Goal: Task Accomplishment & Management: Use online tool/utility

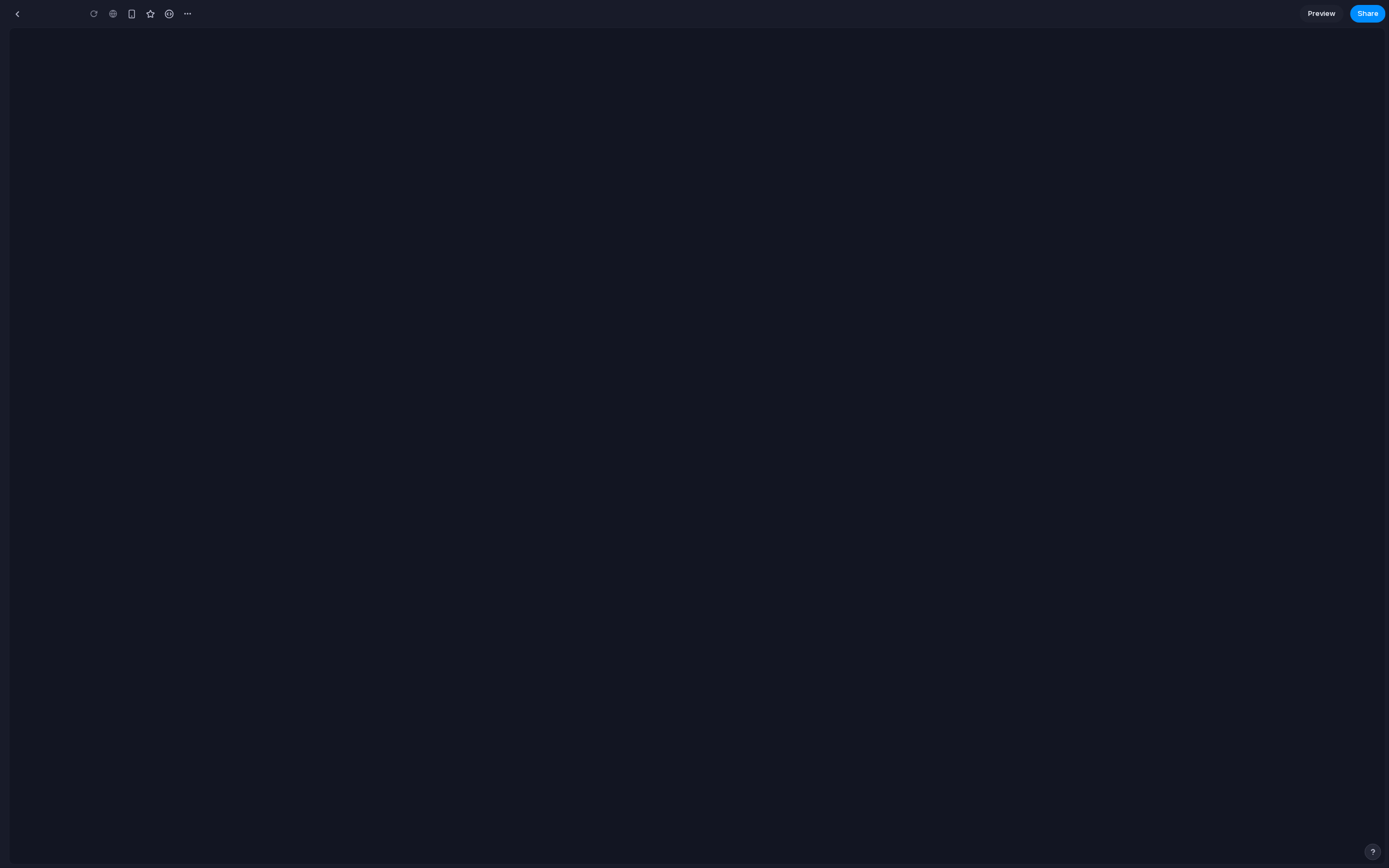
type input "**********"
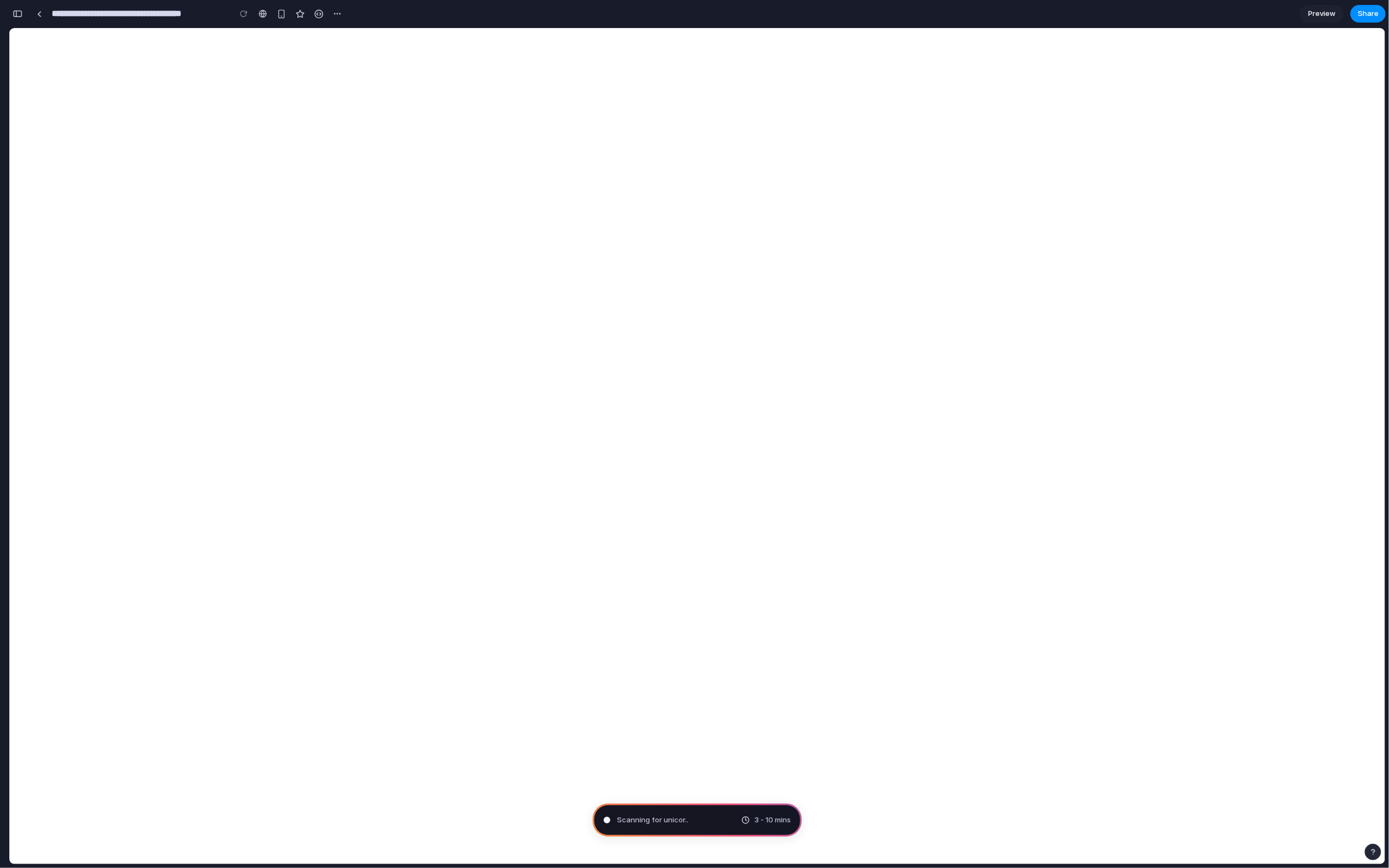
type input "**********"
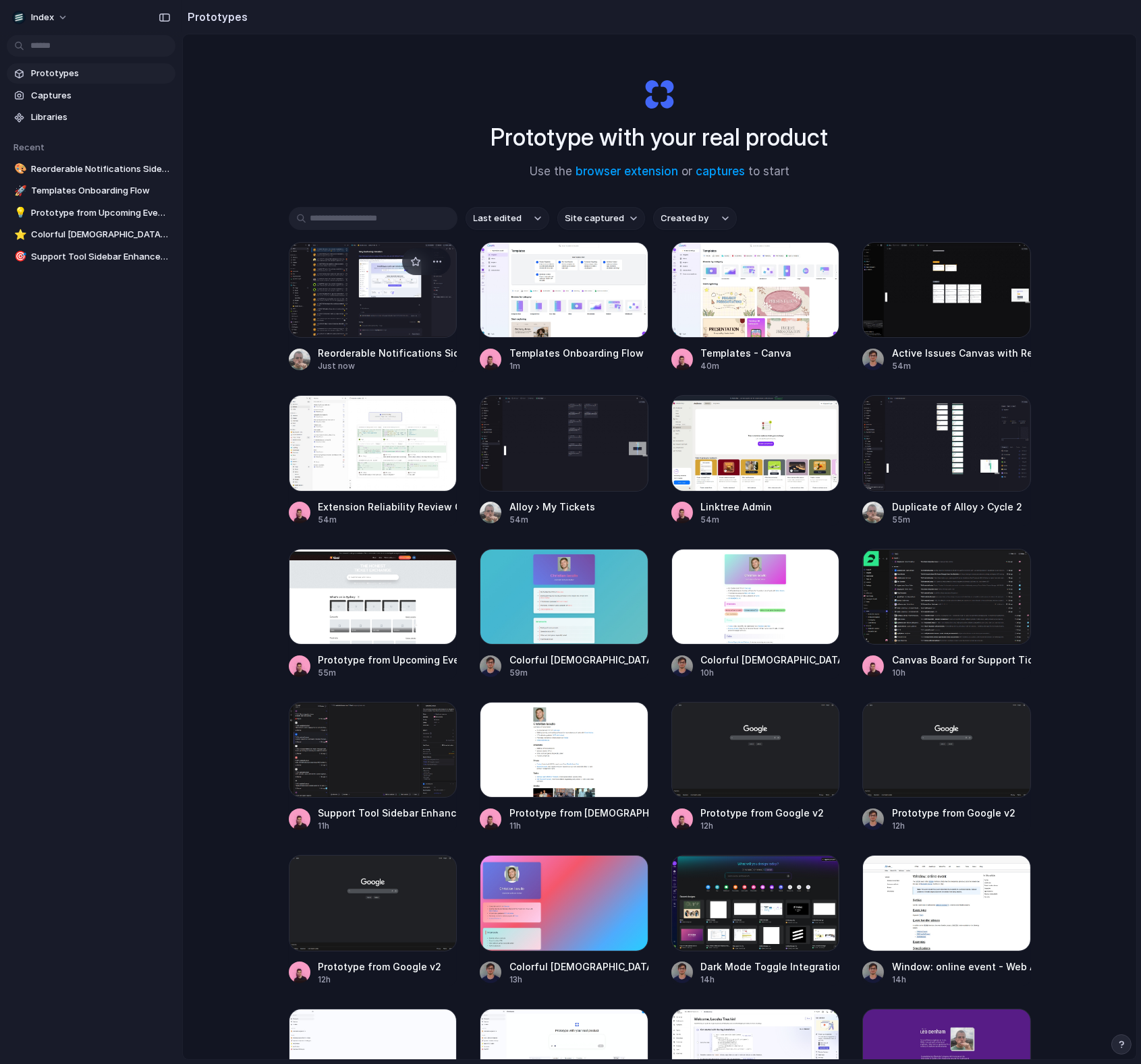
click at [360, 299] on div at bounding box center [373, 290] width 169 height 96
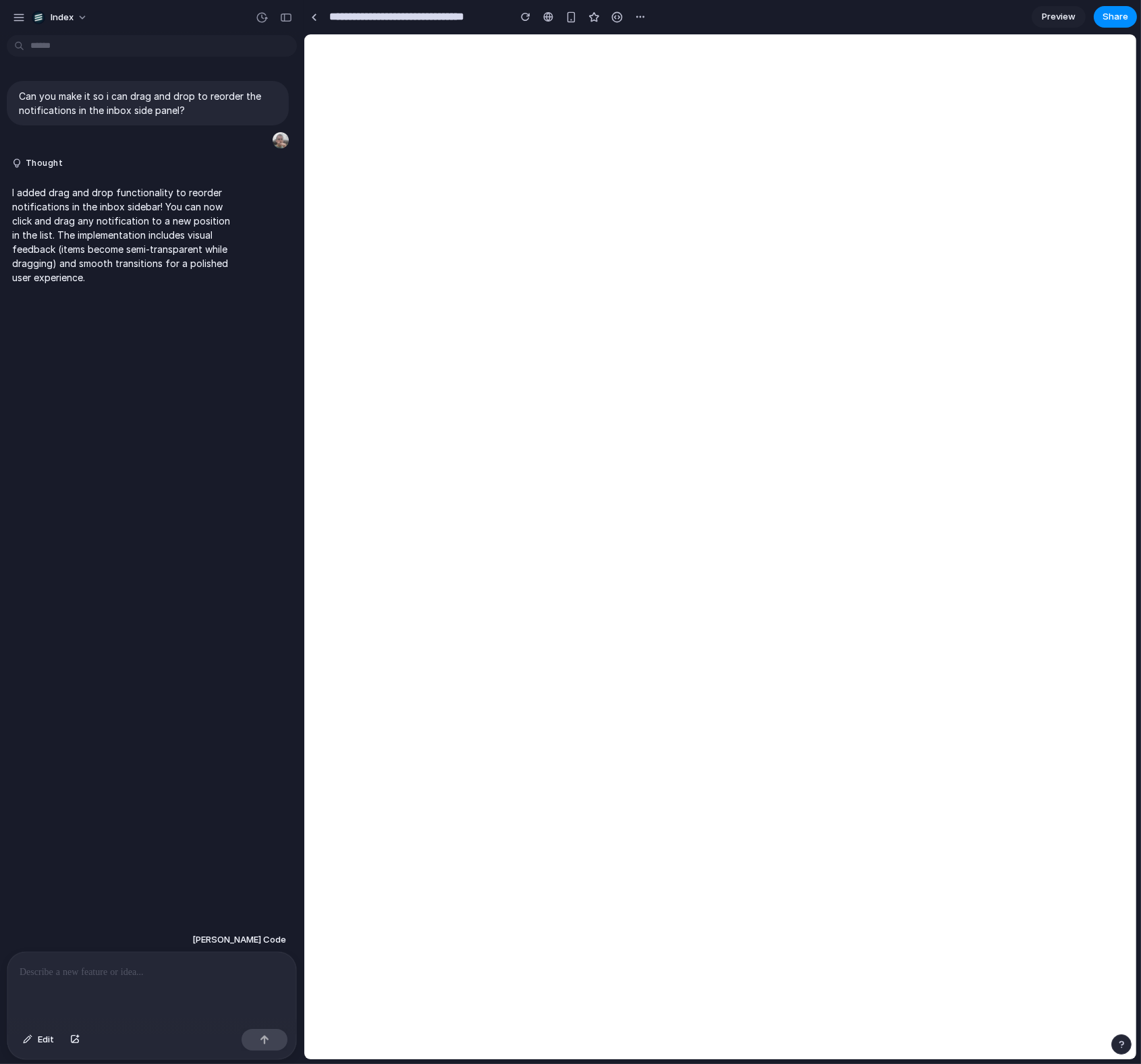
click at [155, 984] on div at bounding box center [151, 988] width 289 height 72
click at [320, 16] on link at bounding box center [314, 17] width 20 height 20
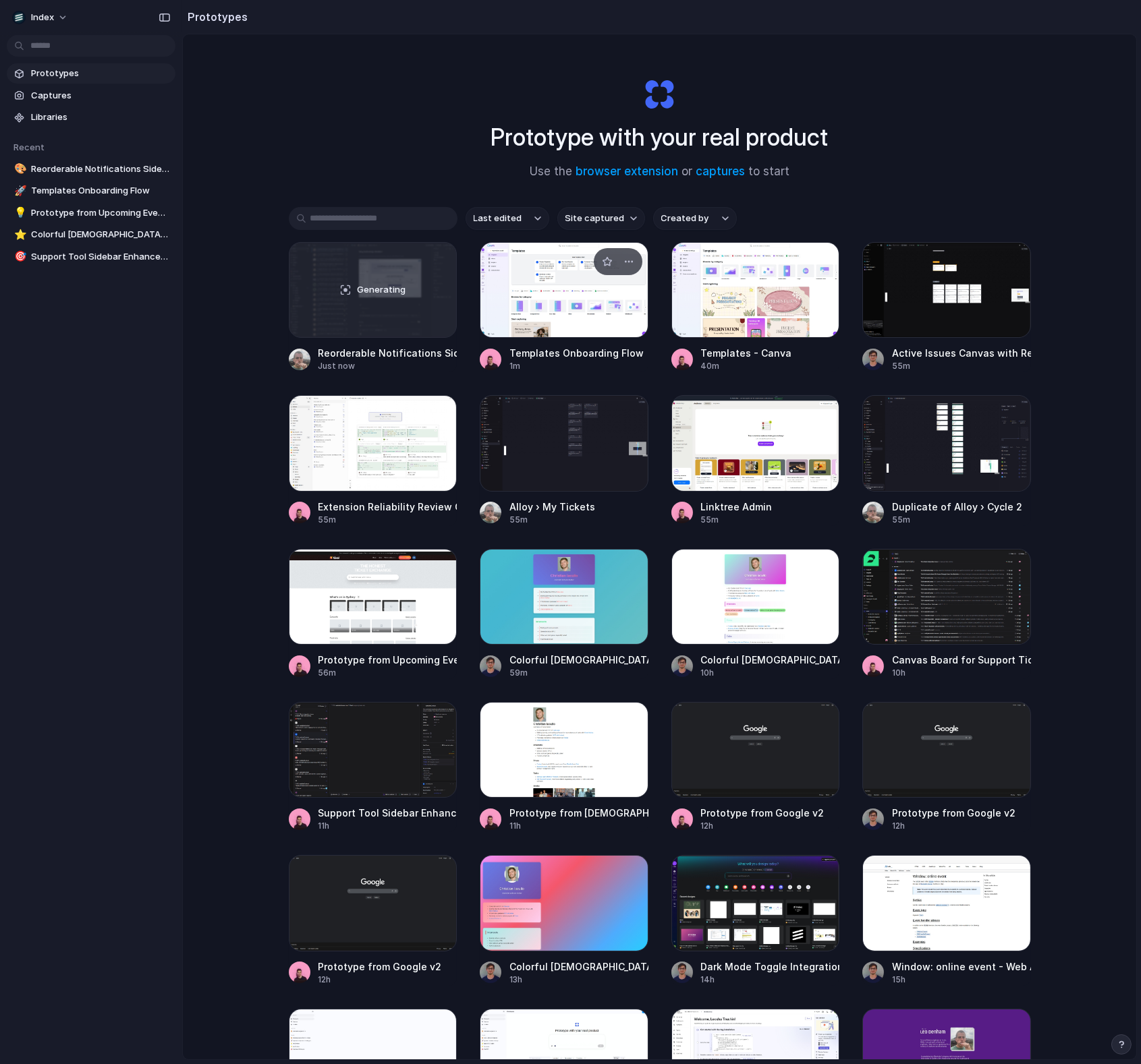
click at [533, 275] on div at bounding box center [563, 290] width 169 height 96
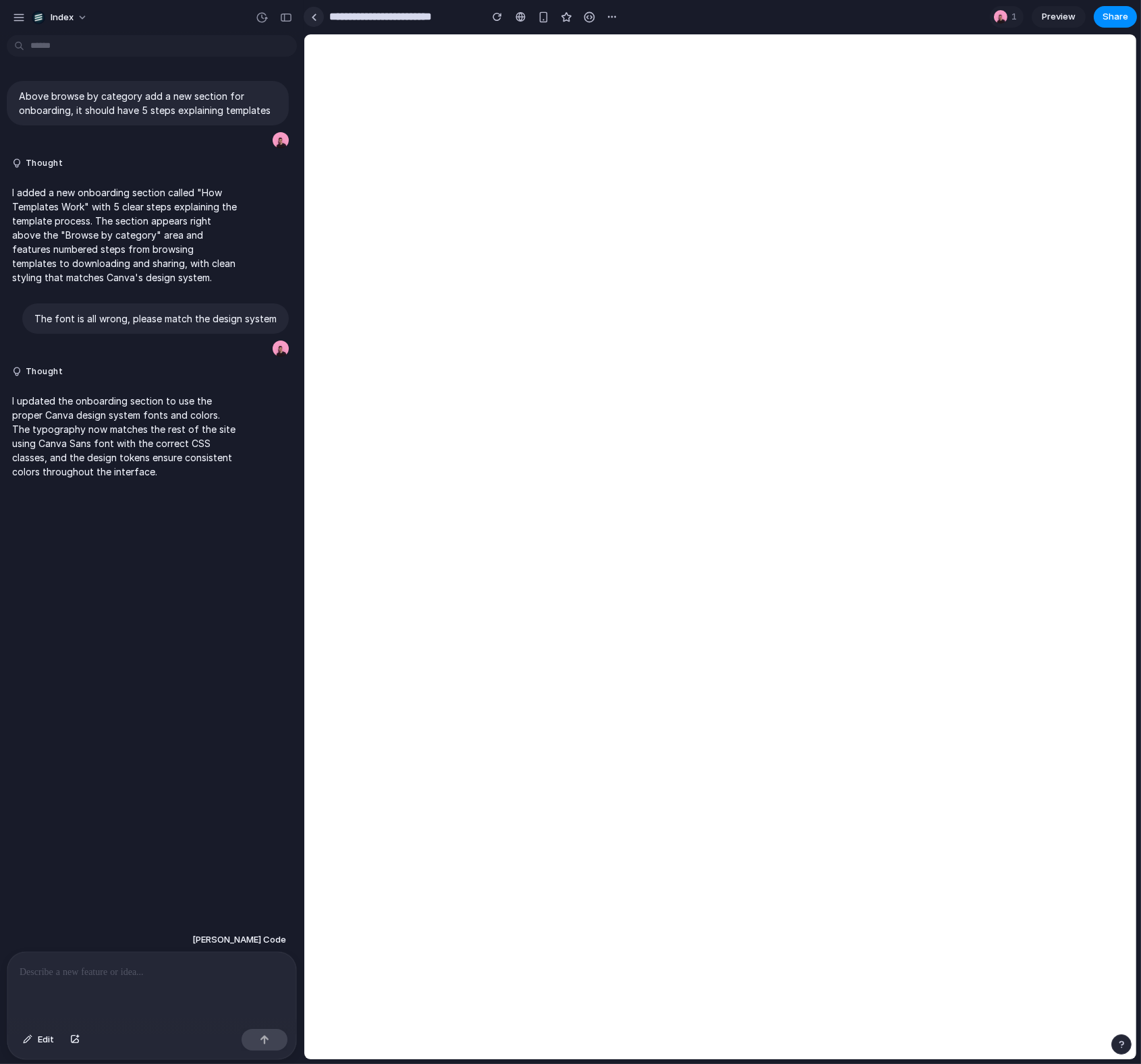
click at [311, 18] on div at bounding box center [314, 17] width 6 height 7
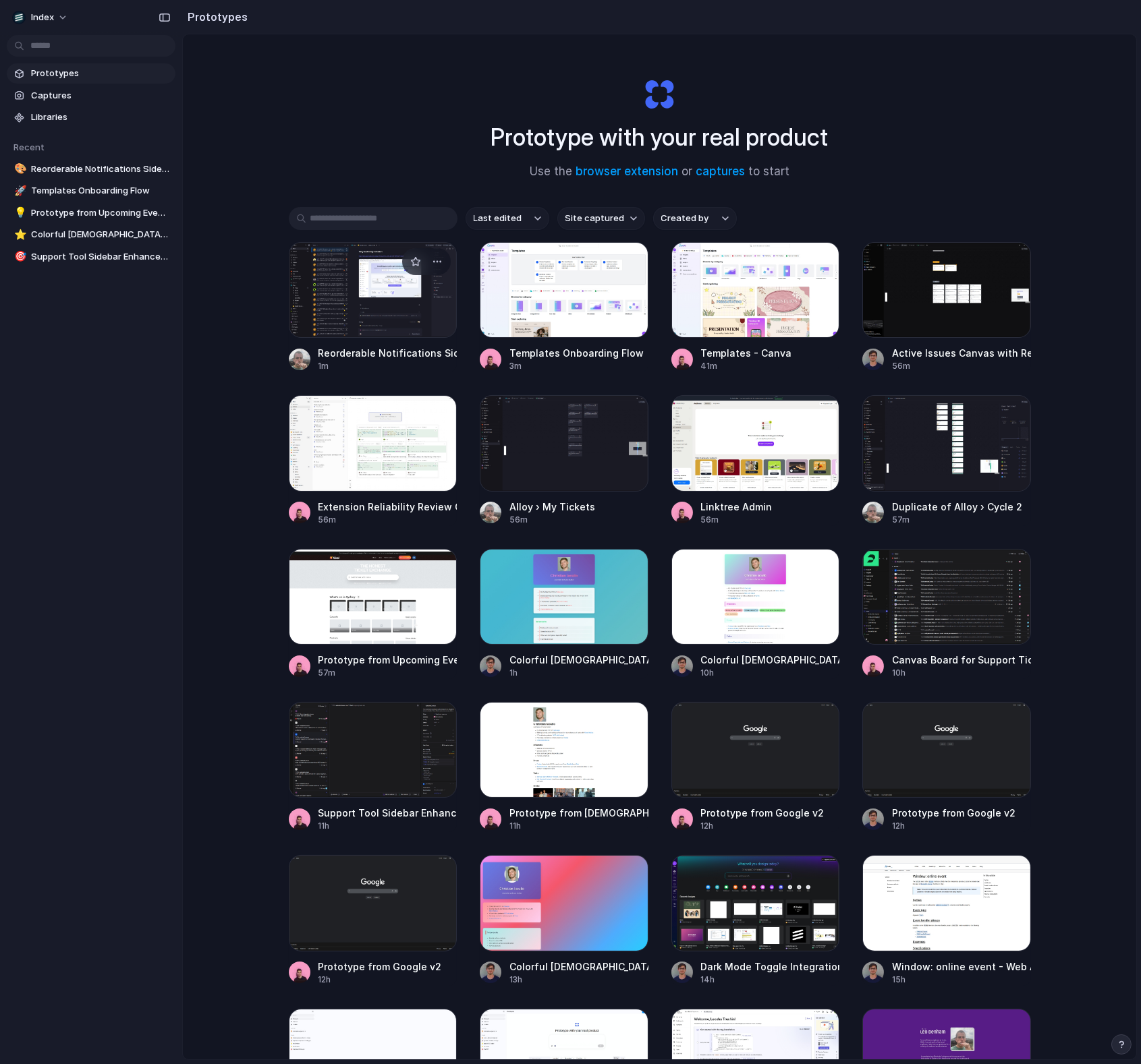
click at [334, 287] on div at bounding box center [373, 290] width 169 height 96
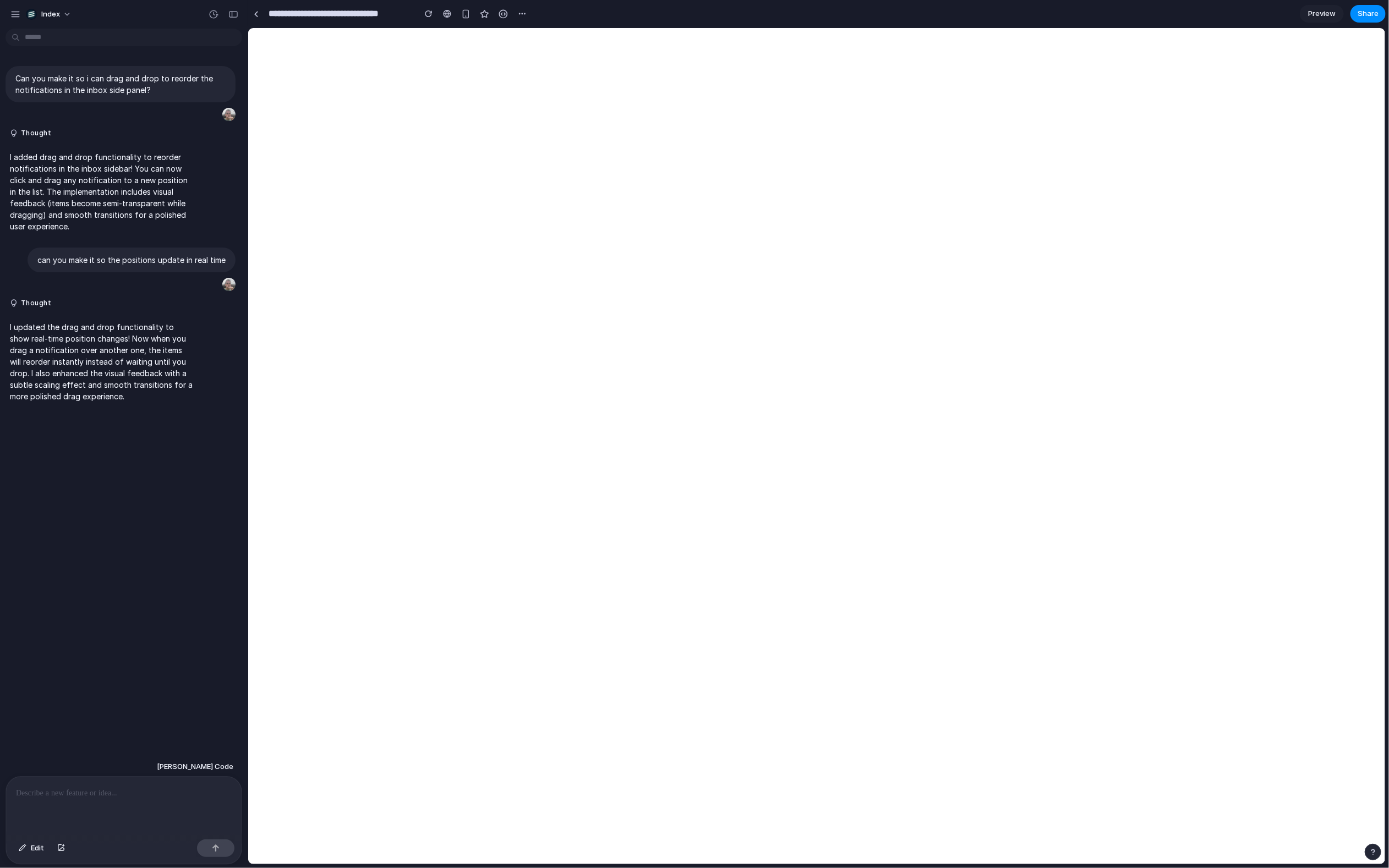
click at [77, 784] on div at bounding box center [124, 806] width 236 height 58
click at [26, 848] on button "Edit" at bounding box center [31, 848] width 37 height 18
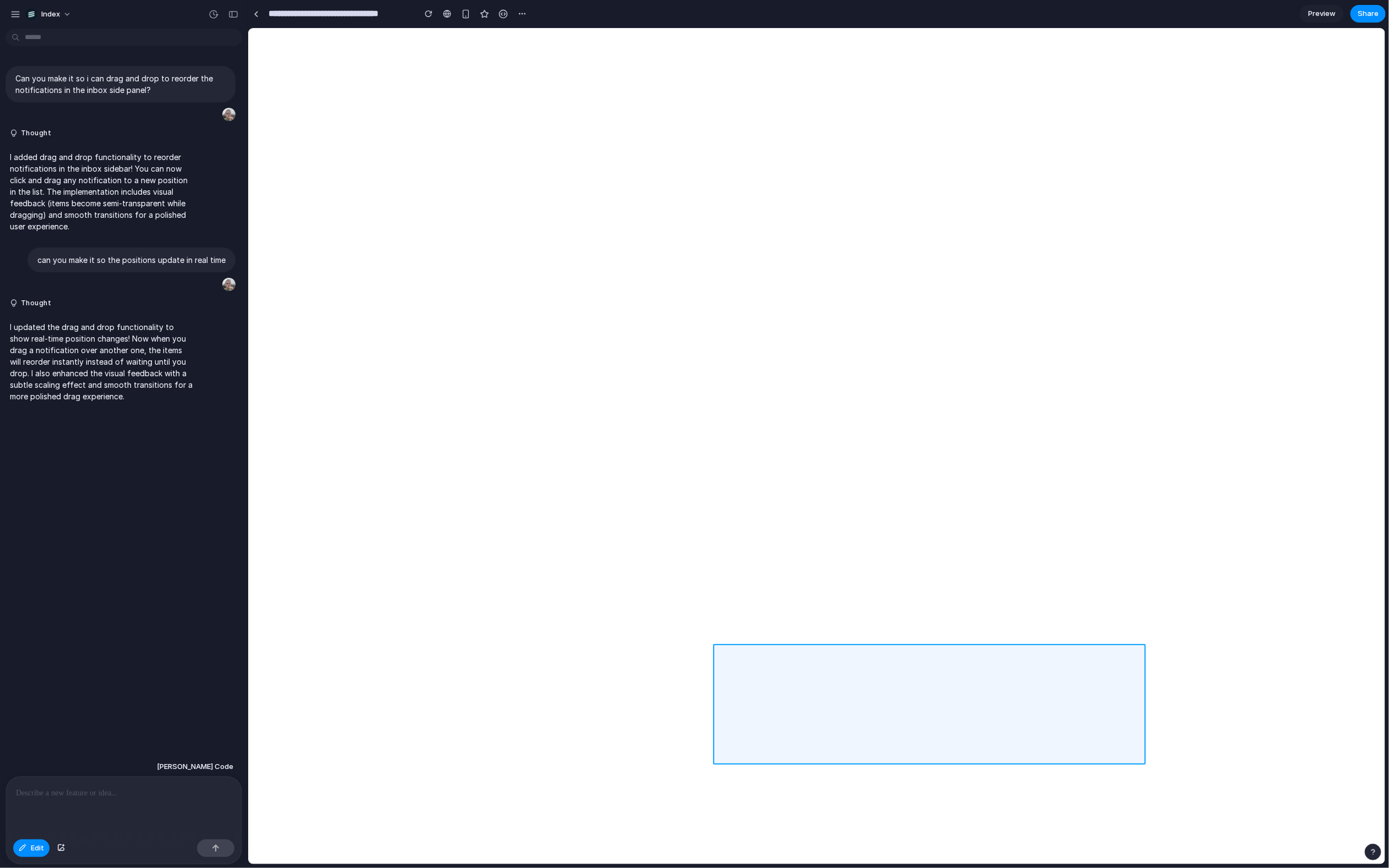
click at [930, 759] on div at bounding box center [817, 446] width 1137 height 836
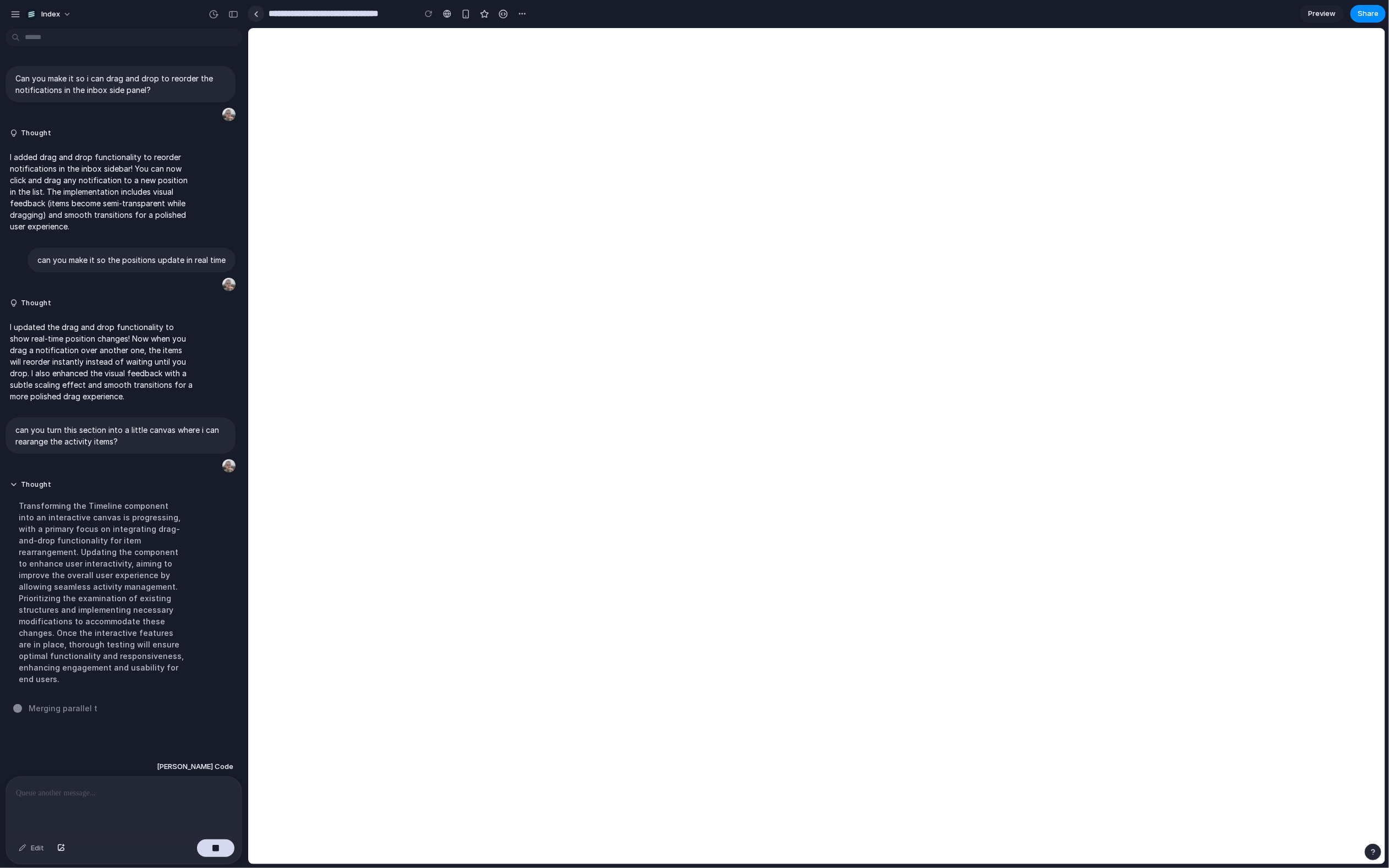
click at [257, 13] on div at bounding box center [256, 14] width 5 height 6
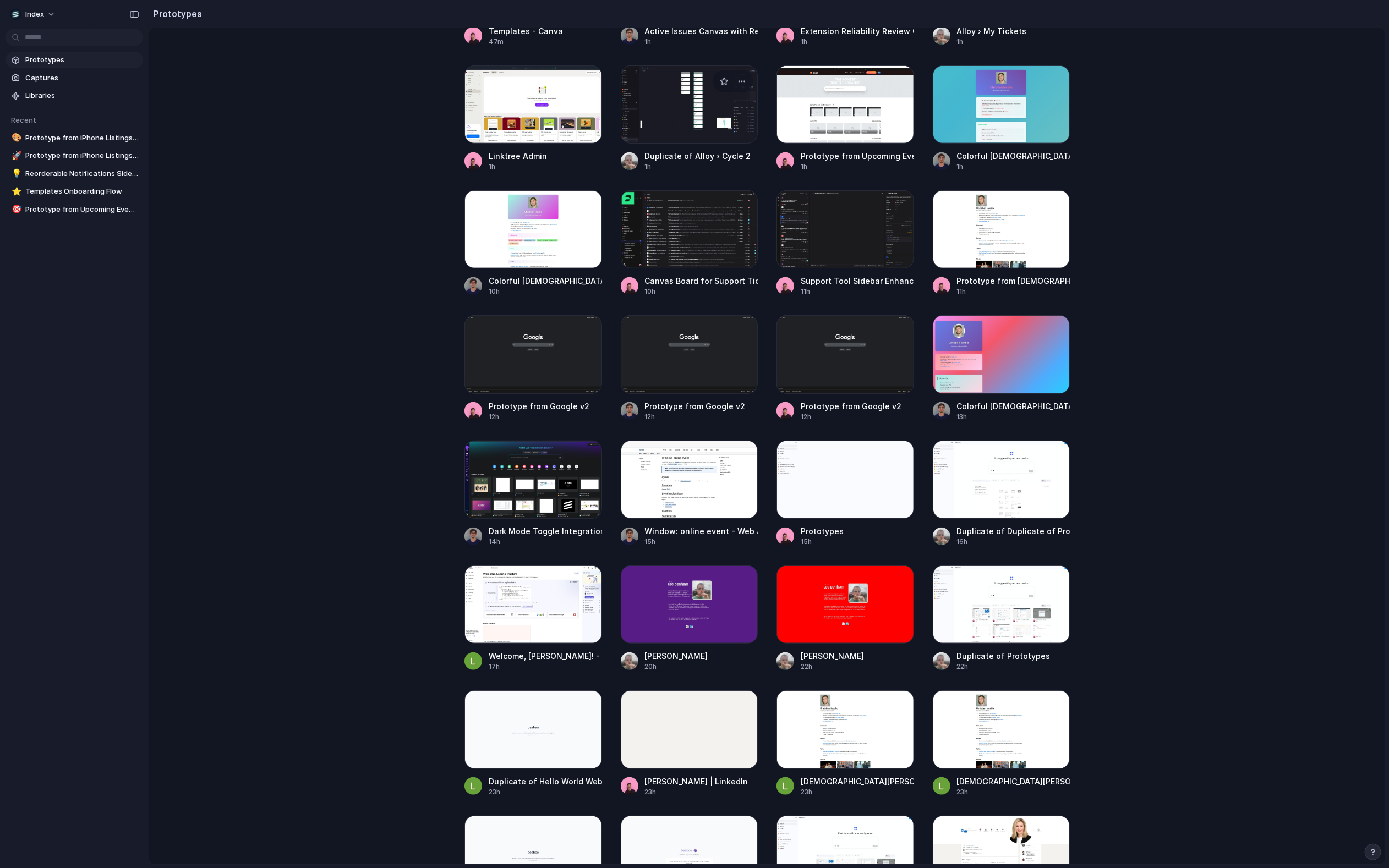
scroll to position [389, 0]
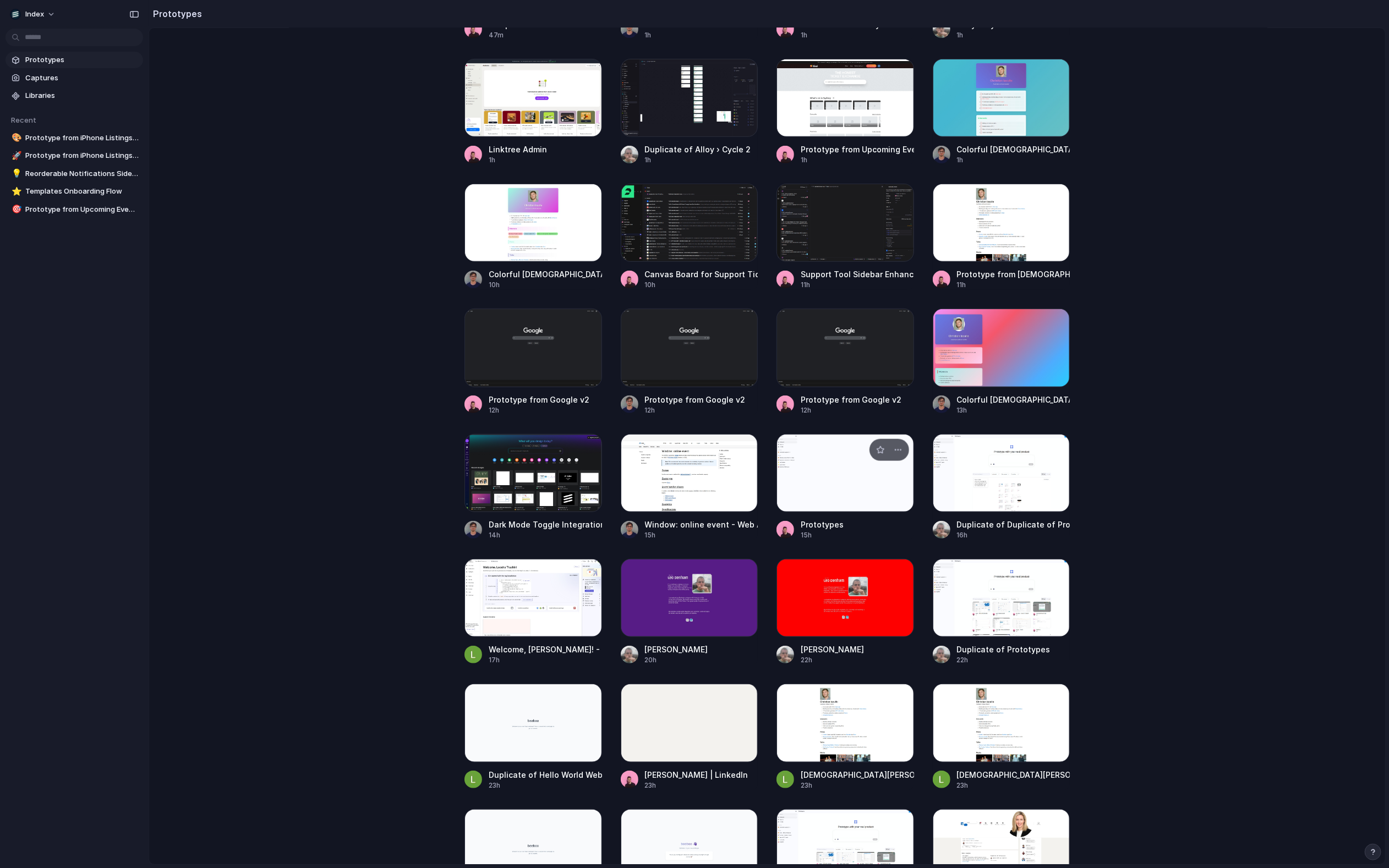
click at [834, 491] on div at bounding box center [845, 473] width 138 height 78
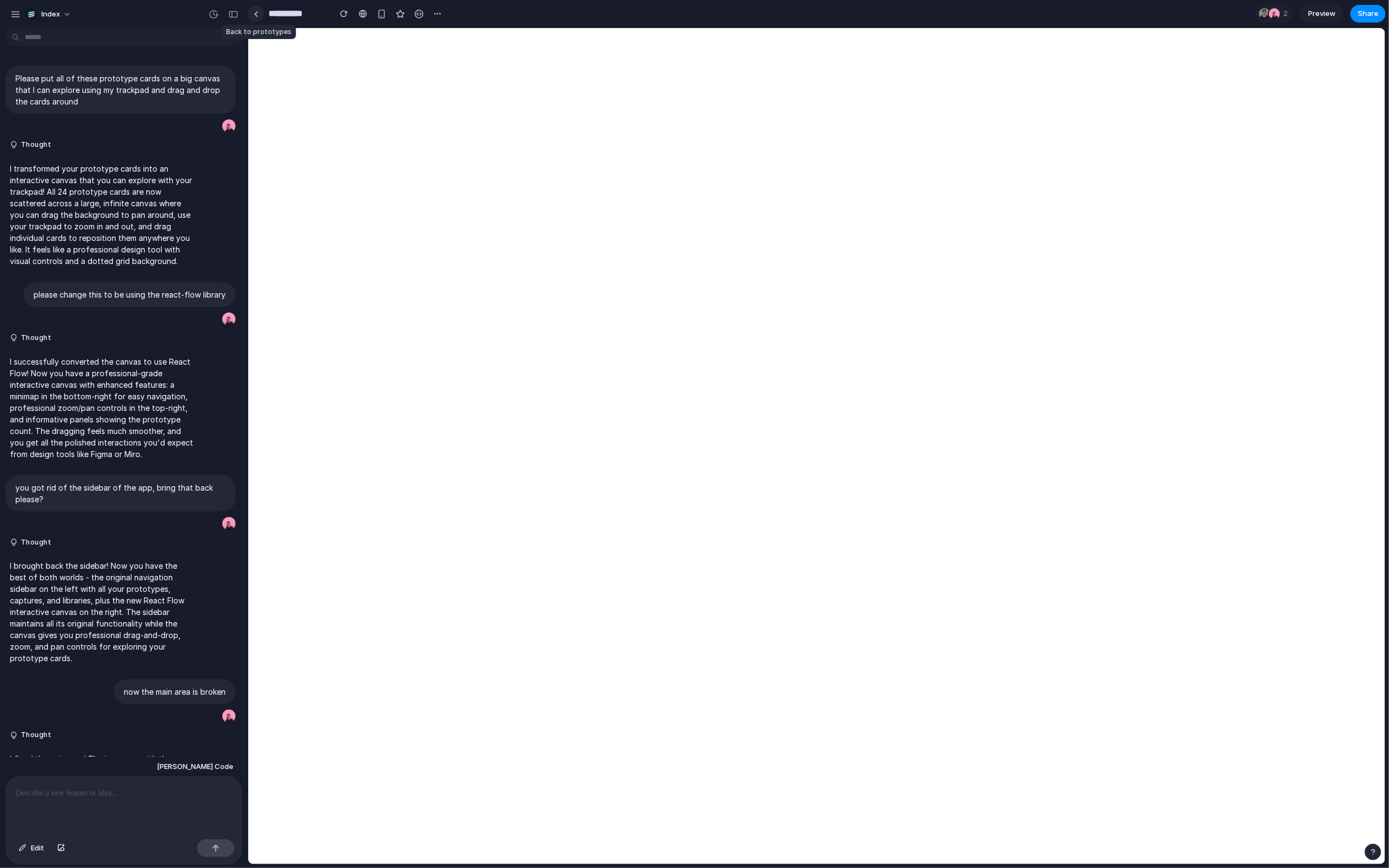
click at [252, 16] on link at bounding box center [256, 14] width 16 height 16
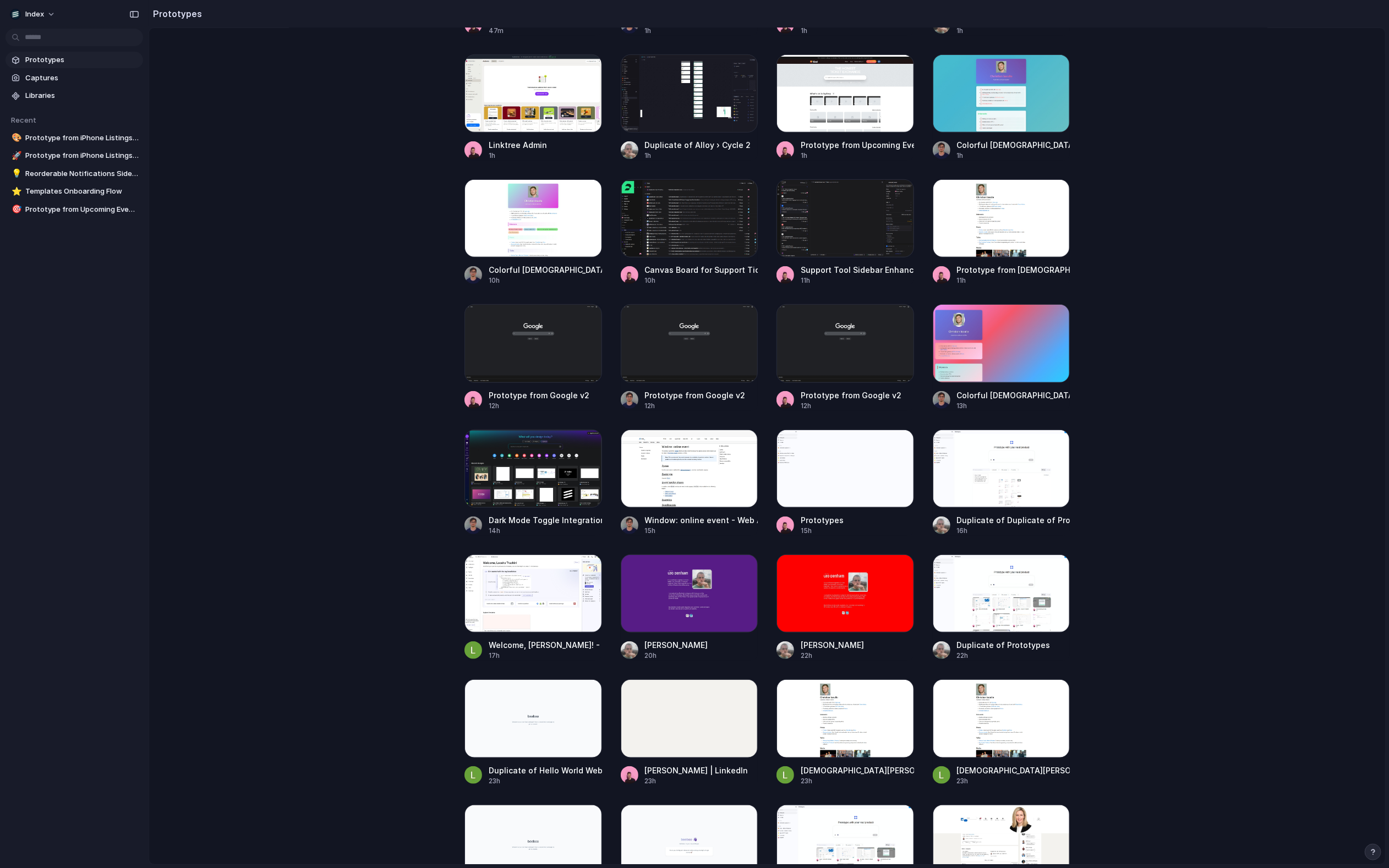
scroll to position [409, 0]
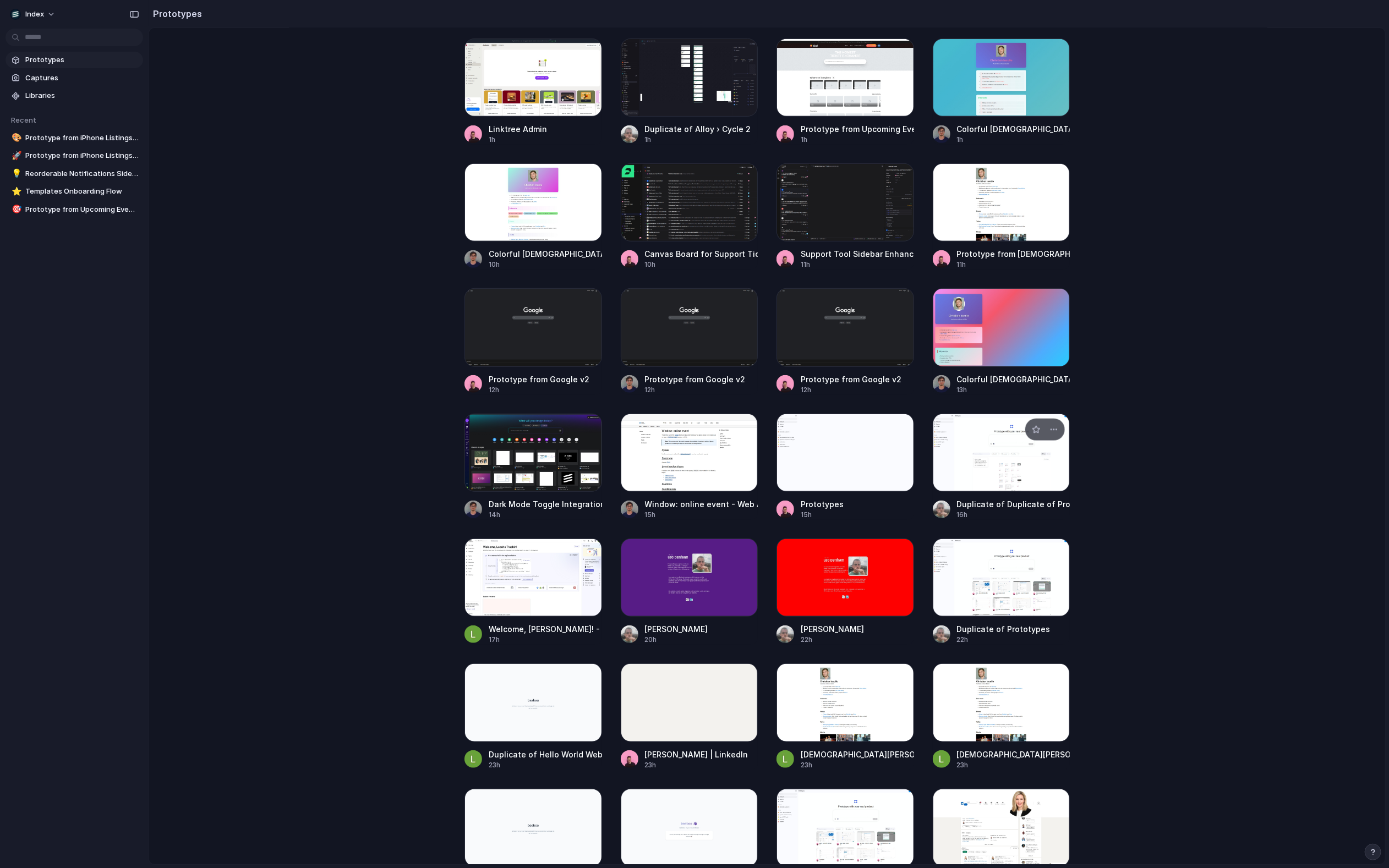
click at [930, 469] on div at bounding box center [1001, 453] width 138 height 78
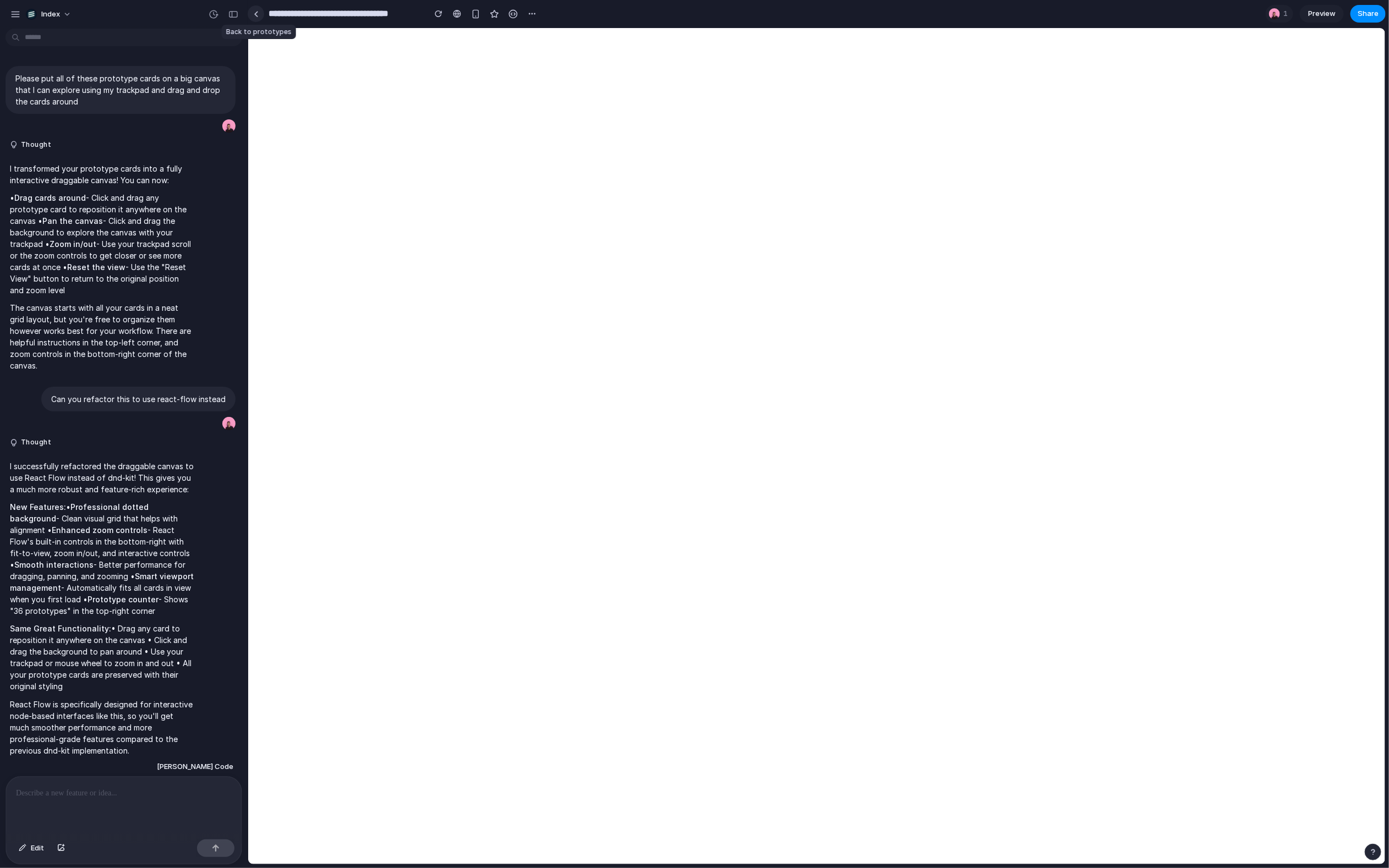
click at [260, 12] on link at bounding box center [256, 14] width 16 height 16
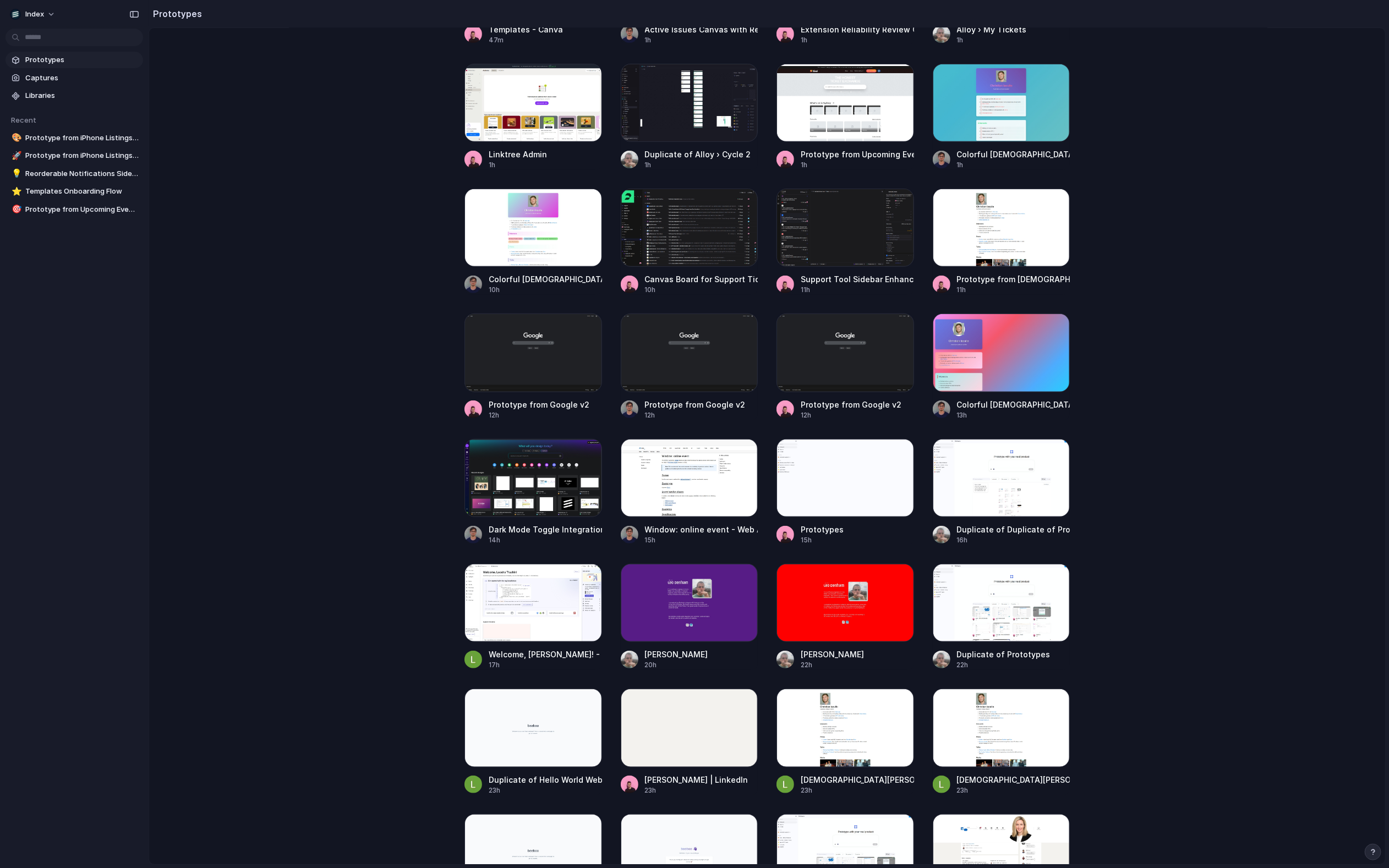
scroll to position [410, 0]
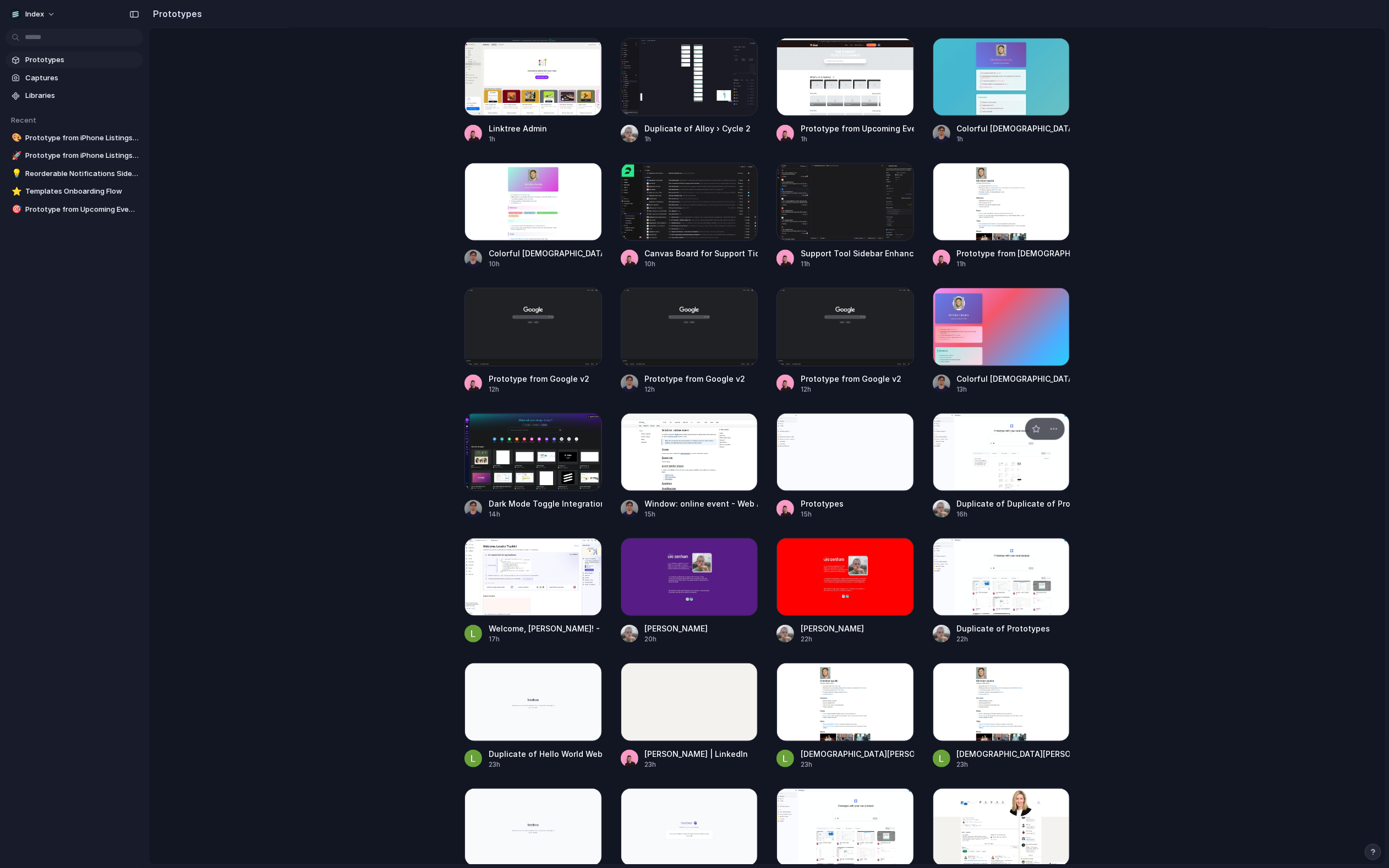
click at [930, 470] on div at bounding box center [1001, 452] width 138 height 78
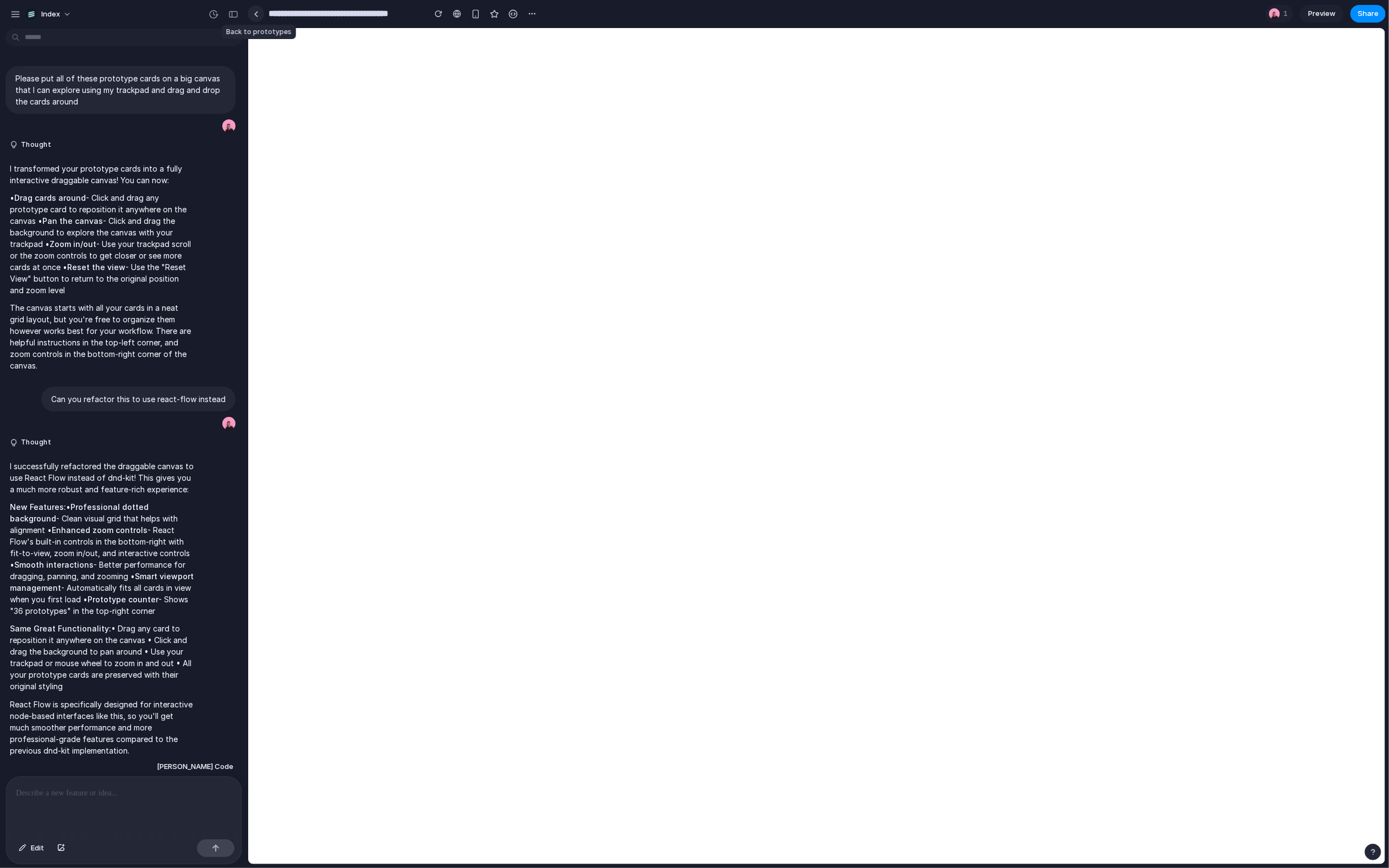
click at [253, 14] on link at bounding box center [256, 14] width 16 height 16
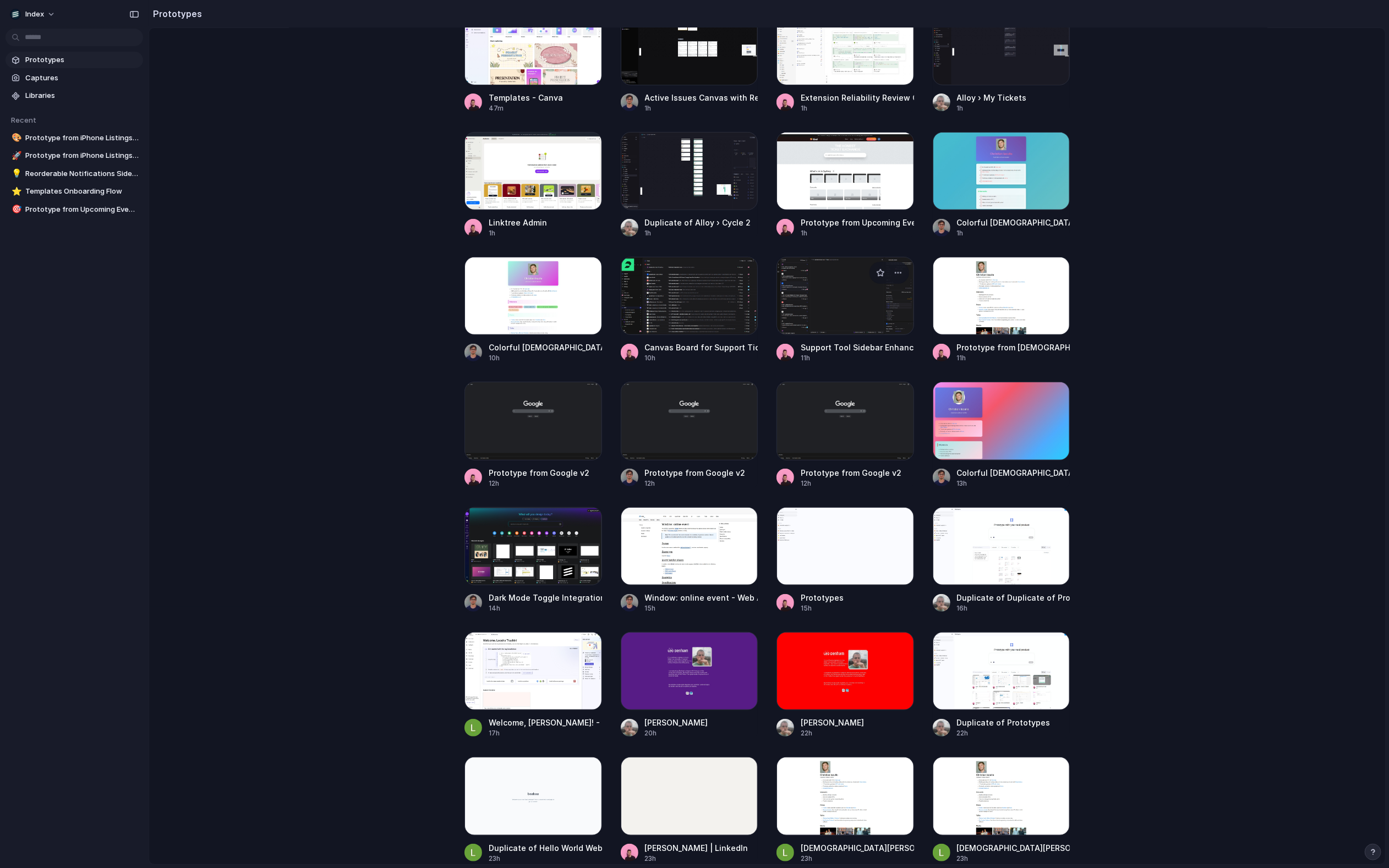
scroll to position [328, 0]
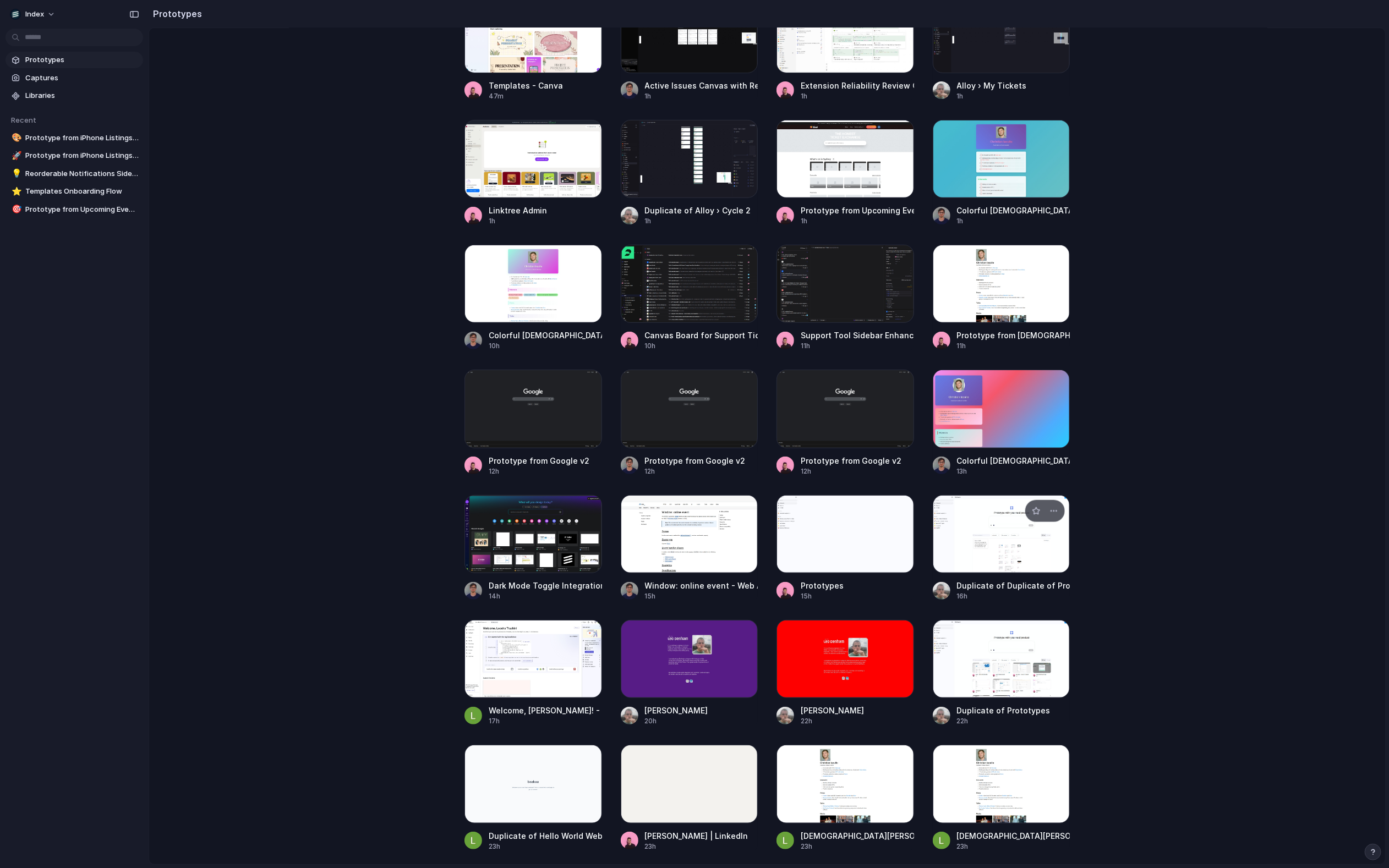
click at [930, 548] on div at bounding box center [1001, 534] width 138 height 78
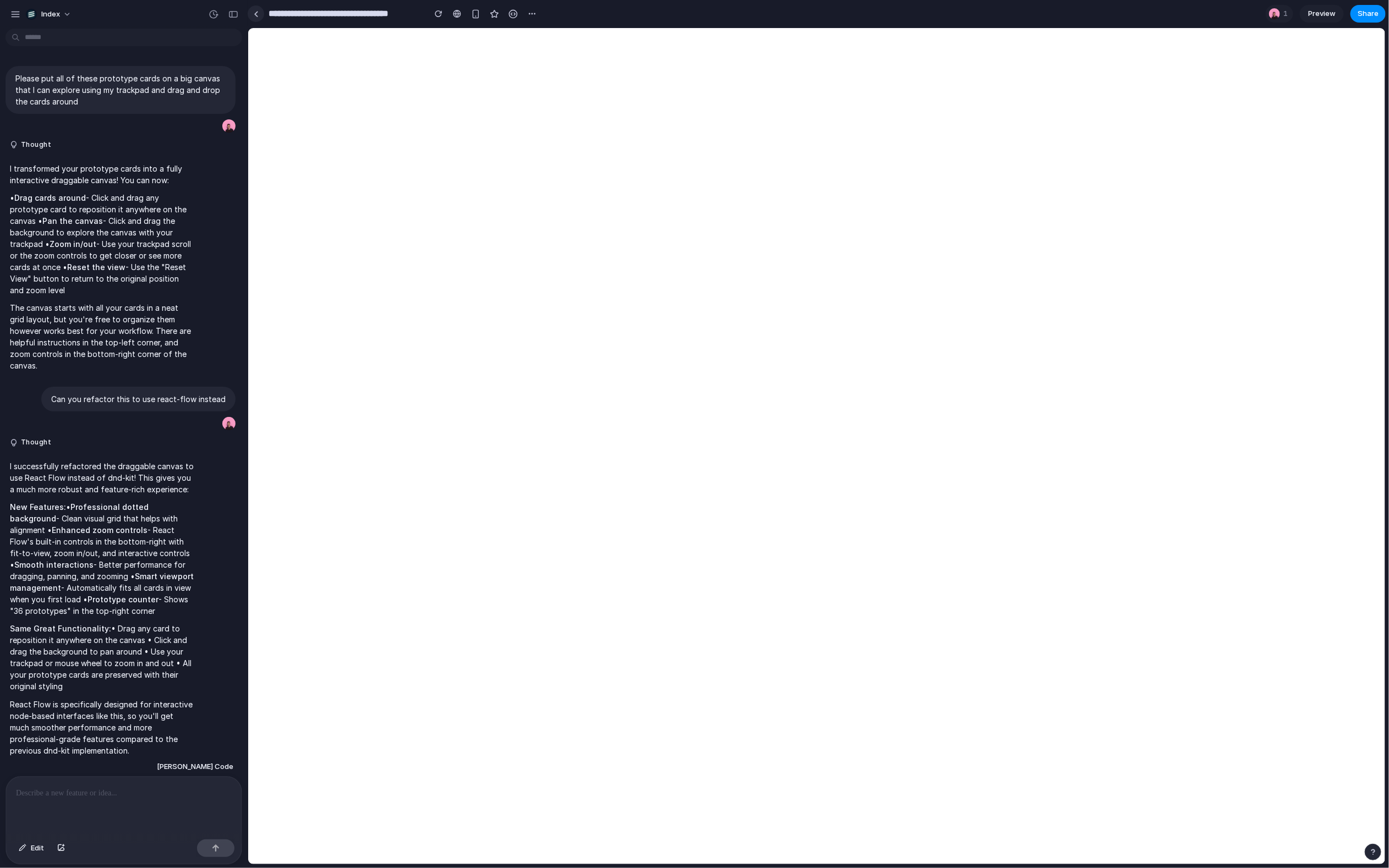
click at [252, 15] on link at bounding box center [256, 14] width 16 height 16
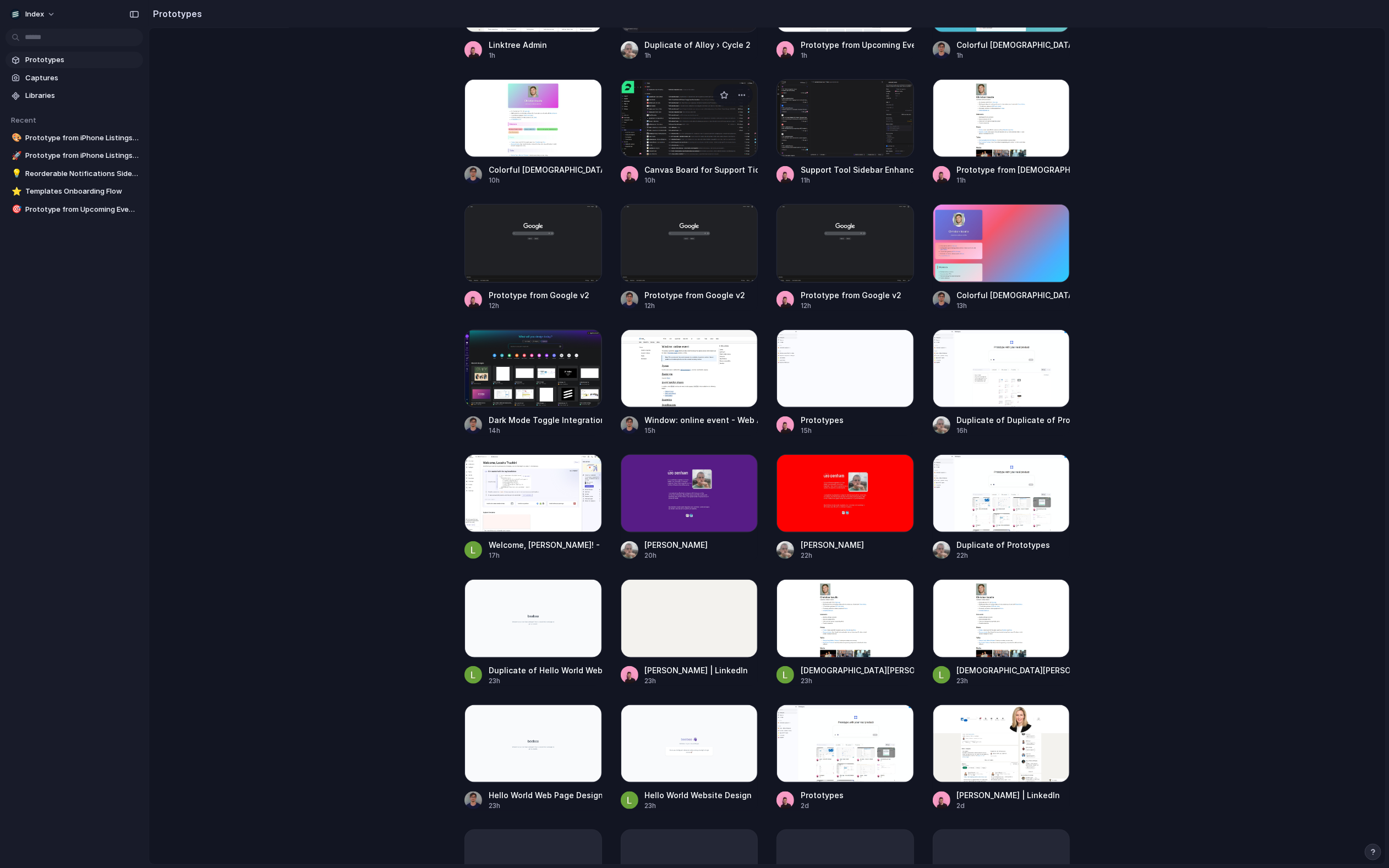
scroll to position [493, 0]
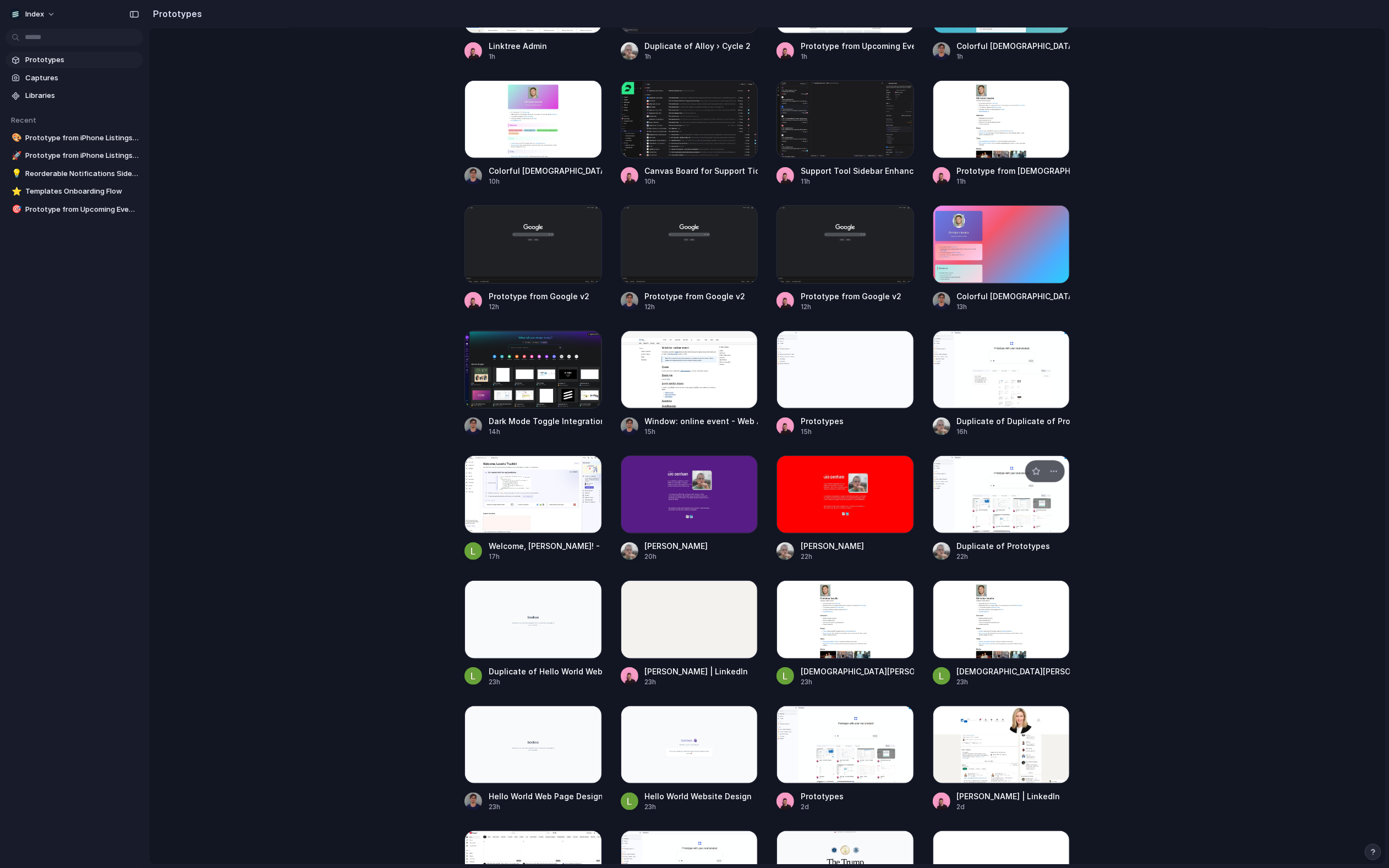
click at [930, 522] on div at bounding box center [1001, 494] width 138 height 78
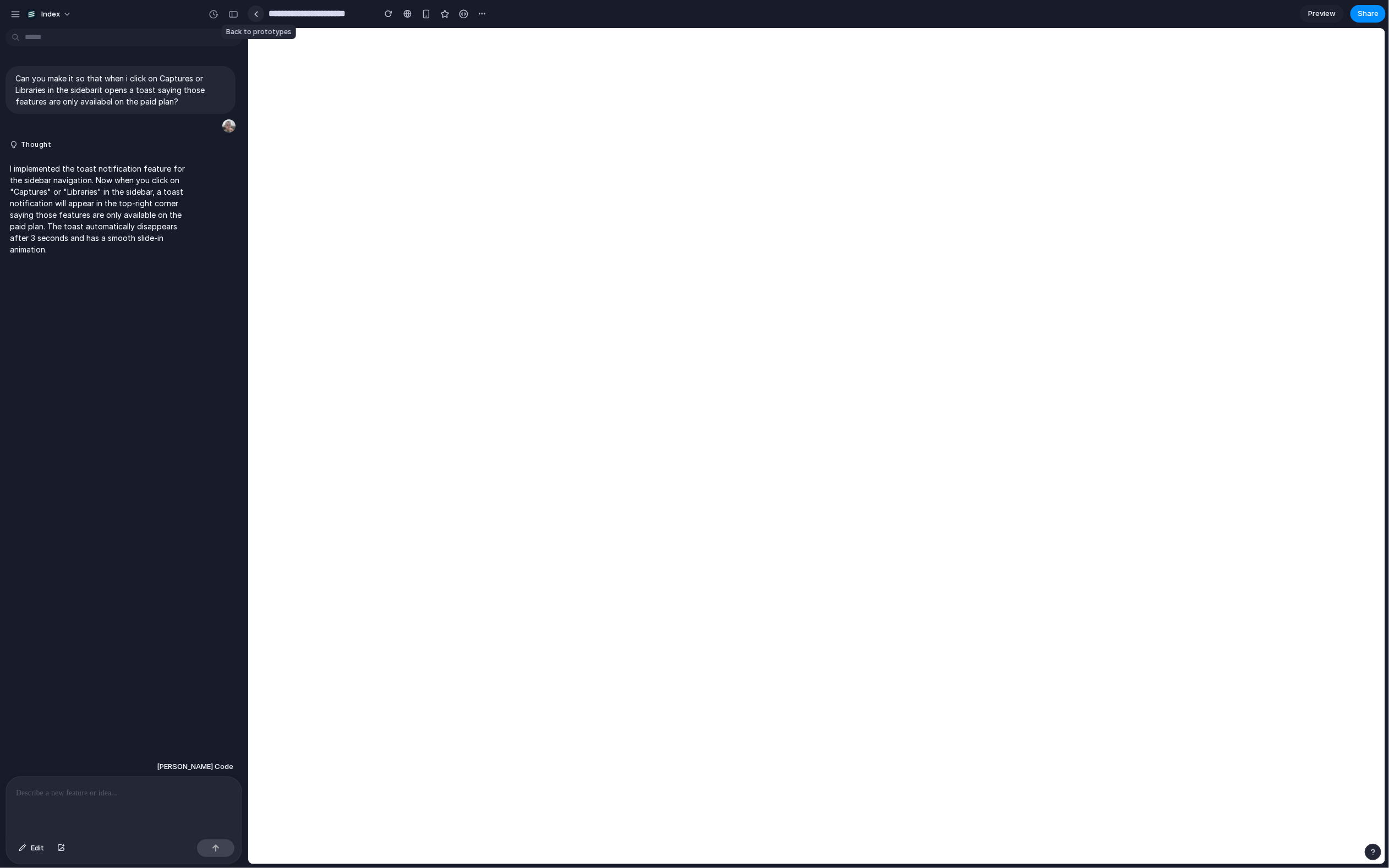
click at [259, 16] on link at bounding box center [256, 14] width 16 height 16
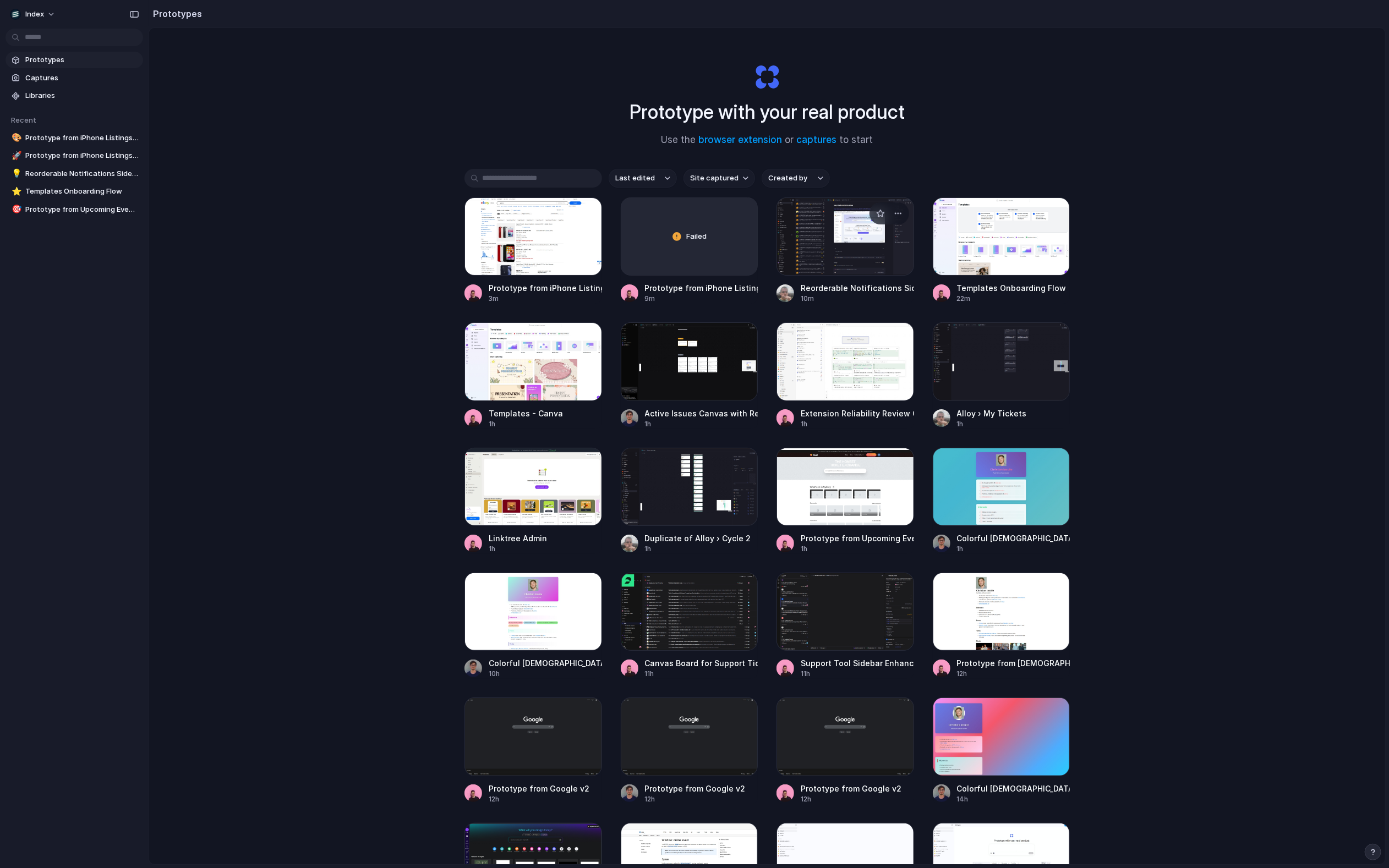
click at [815, 248] on div at bounding box center [845, 236] width 138 height 78
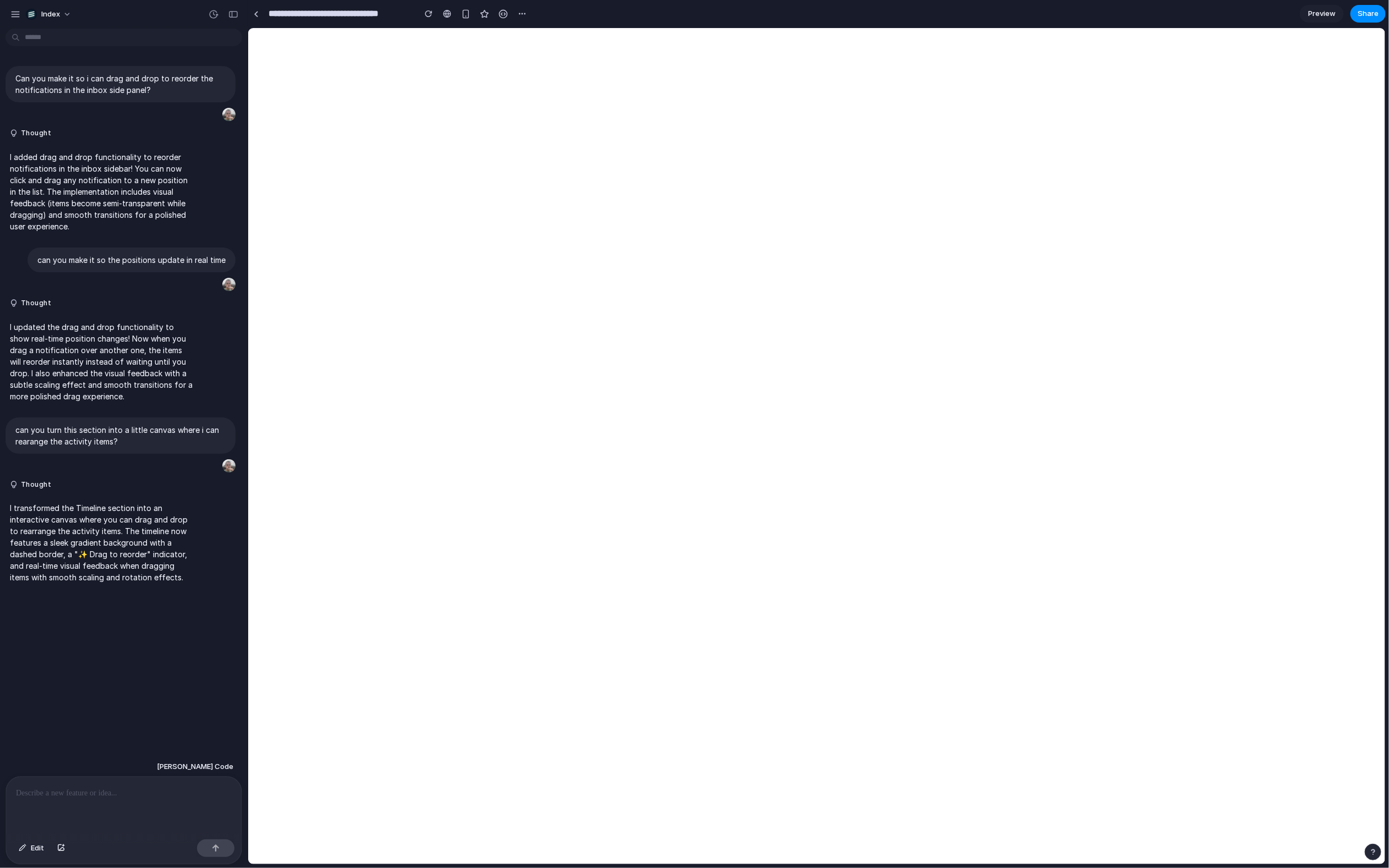
click at [69, 804] on div at bounding box center [124, 806] width 236 height 58
drag, startPoint x: 134, startPoint y: 806, endPoint x: 120, endPoint y: 806, distance: 14.0
click at [134, 806] on div "**********" at bounding box center [124, 793] width 236 height 85
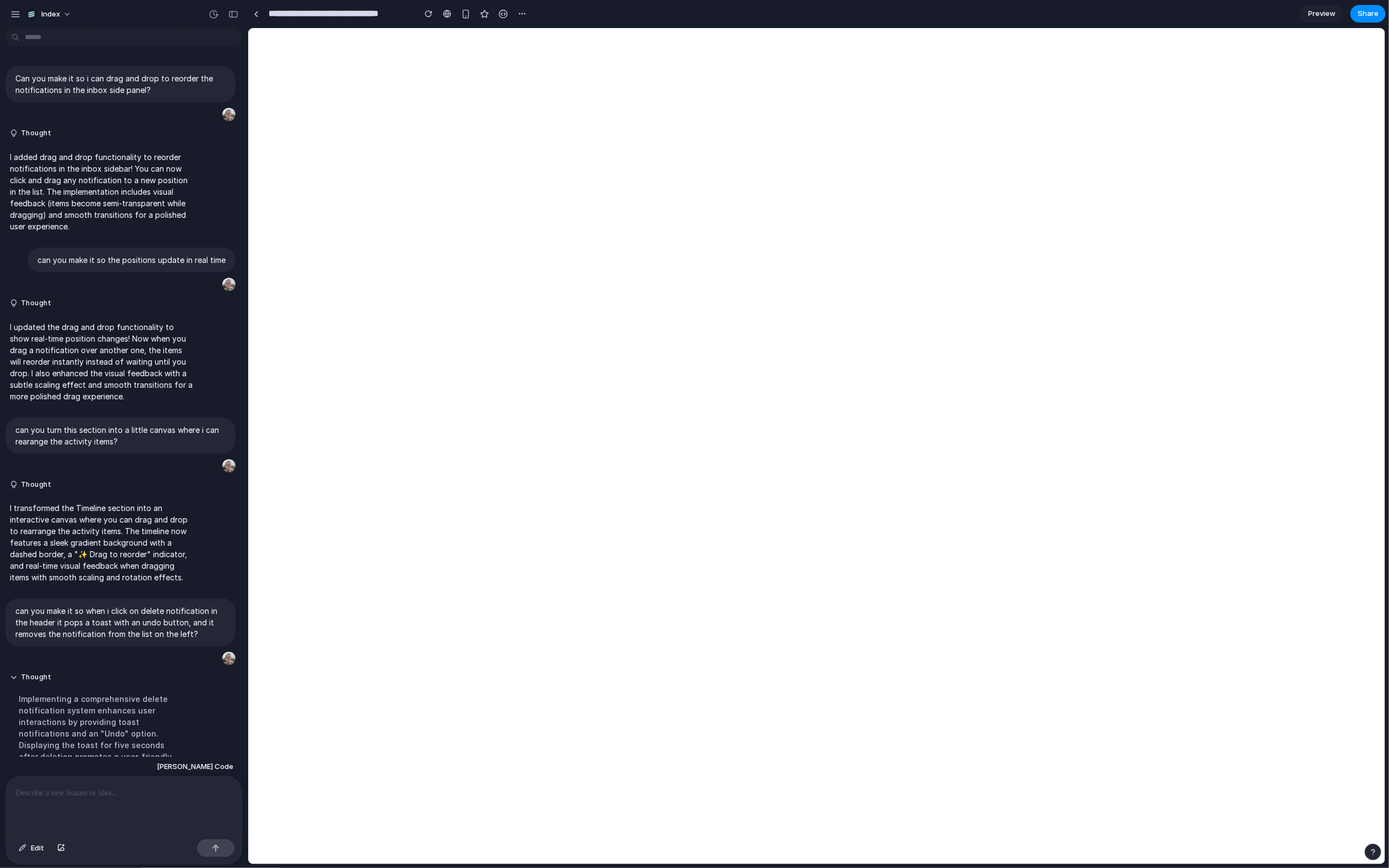
scroll to position [303, 0]
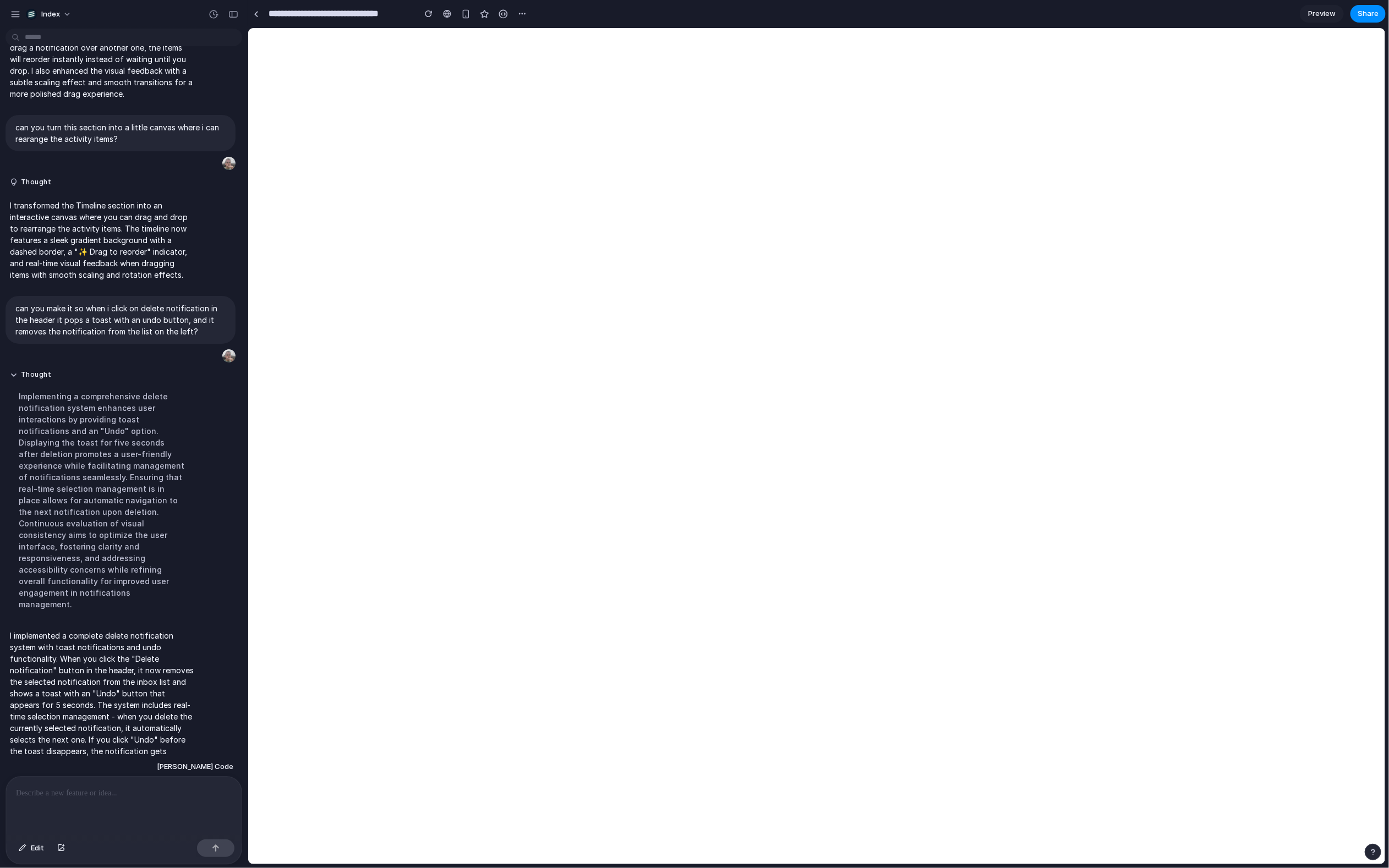
click at [119, 787] on p at bounding box center [124, 793] width 216 height 13
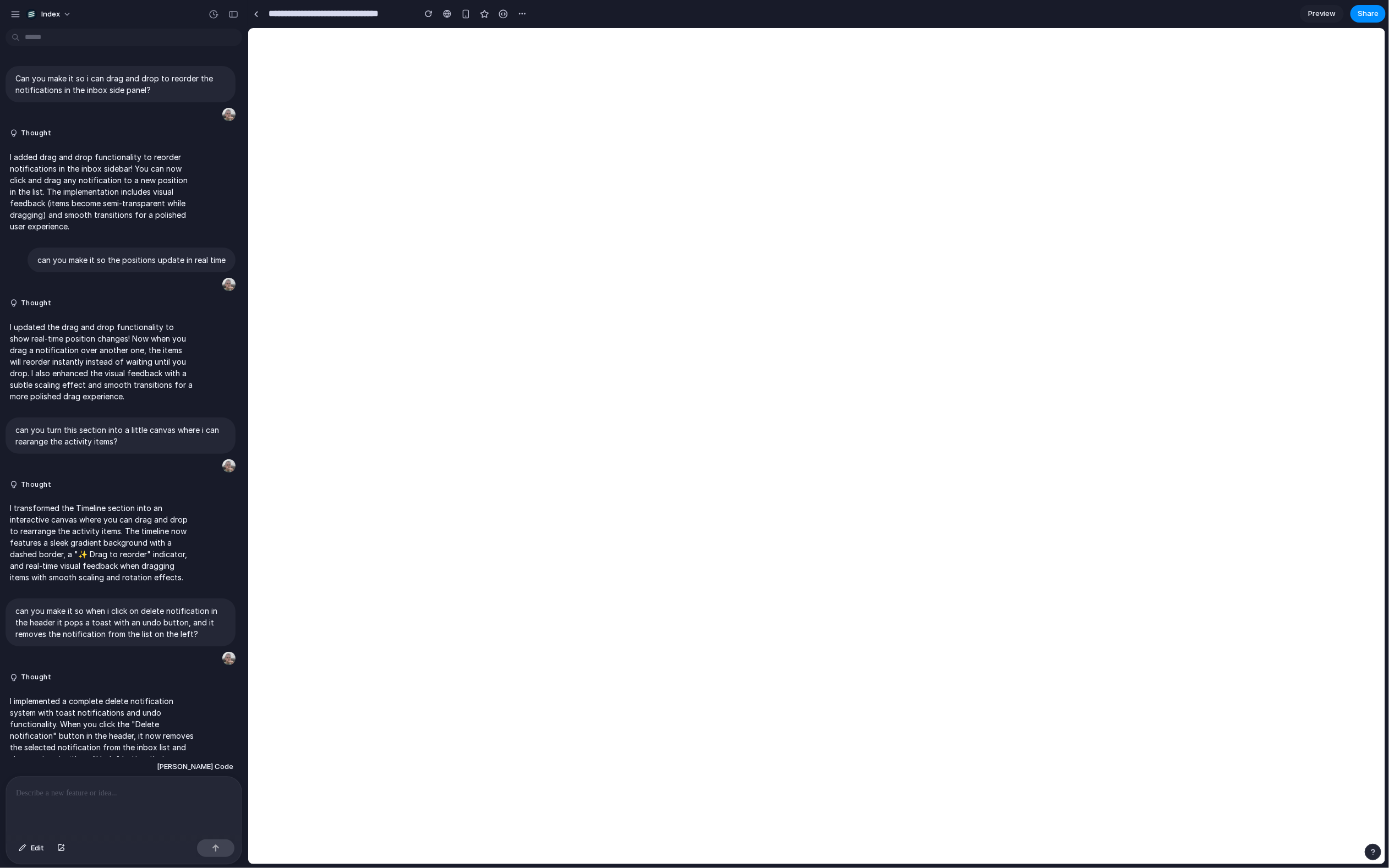
scroll to position [495, 0]
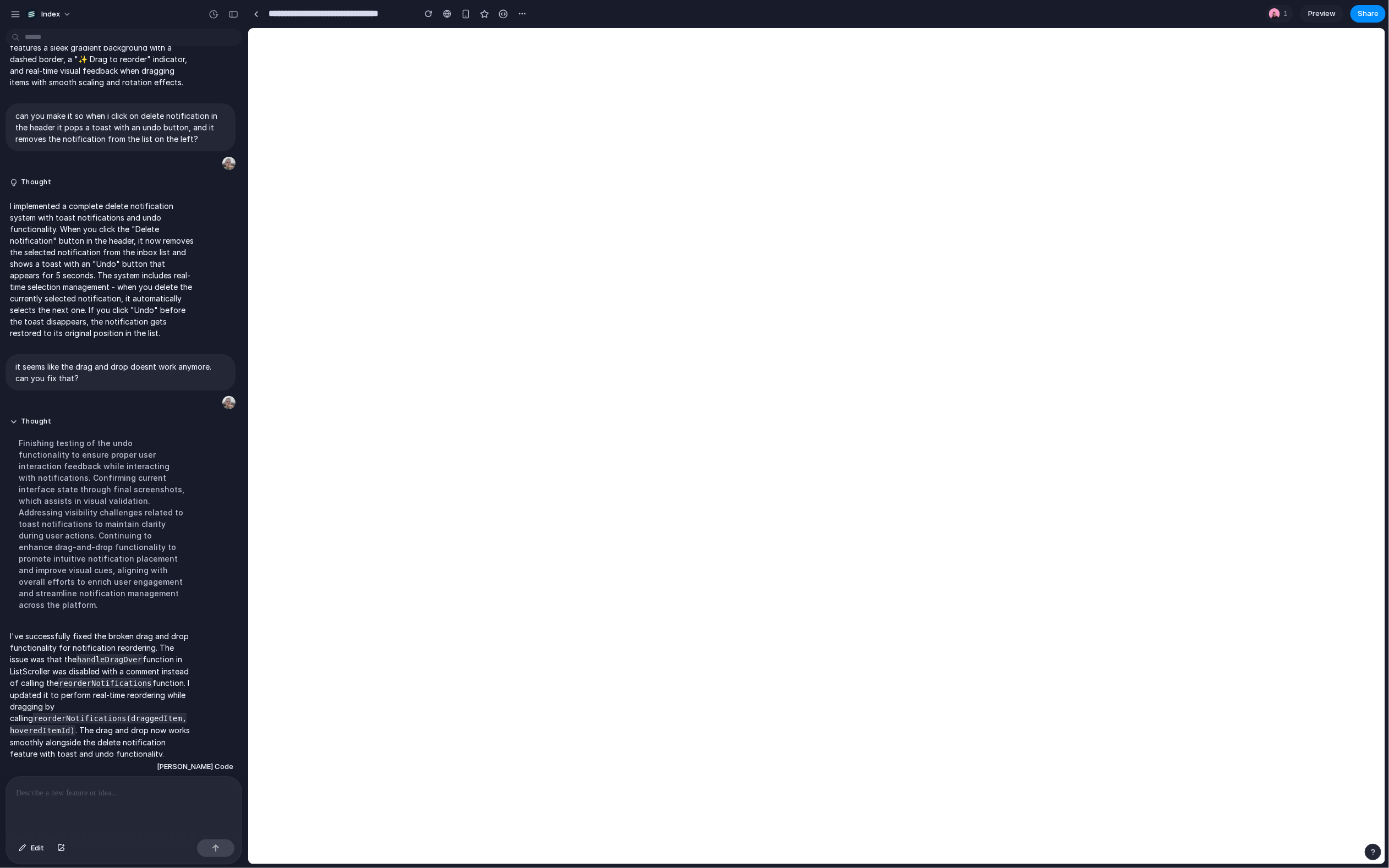
click at [96, 787] on p at bounding box center [124, 793] width 216 height 13
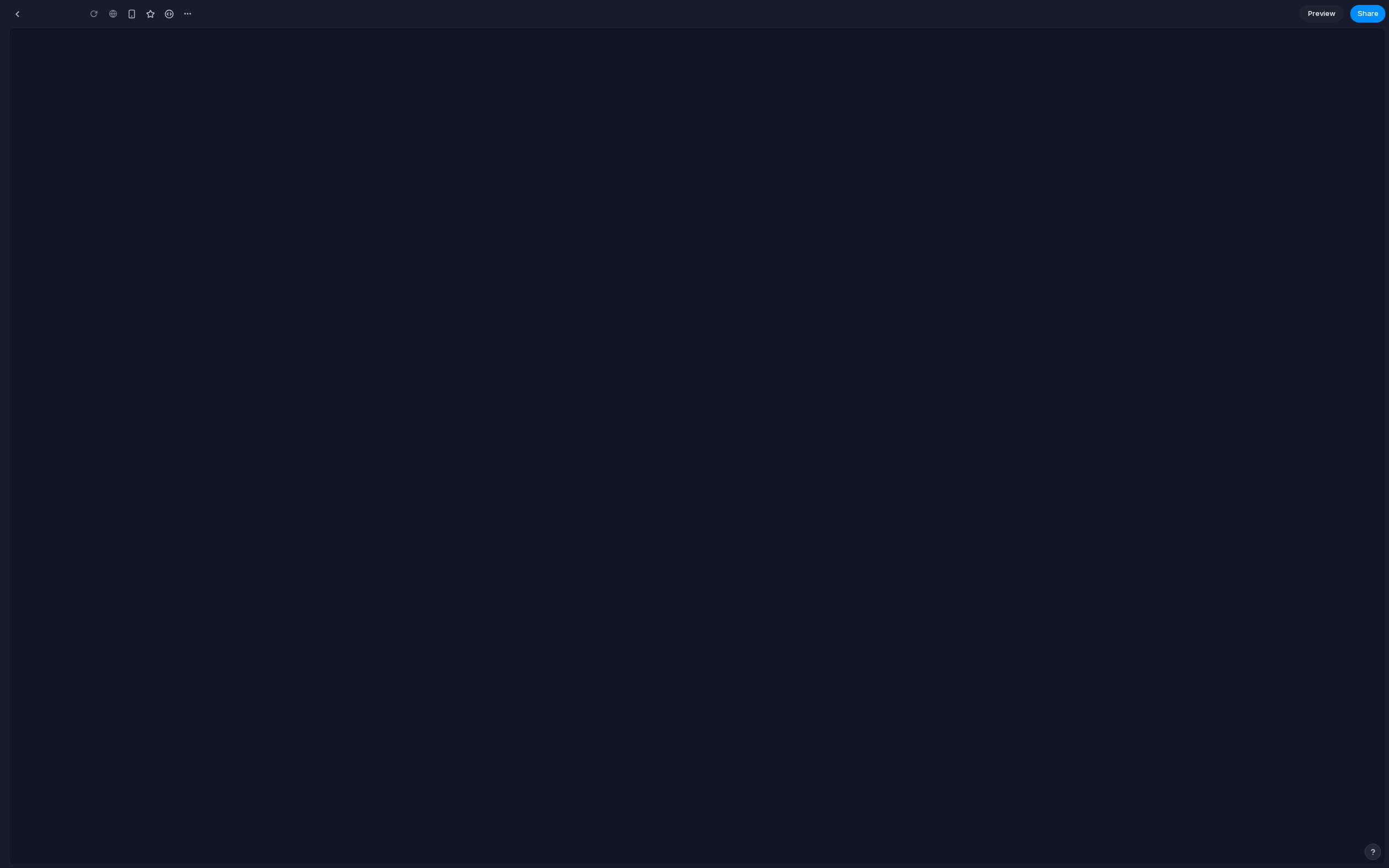
type input "**********"
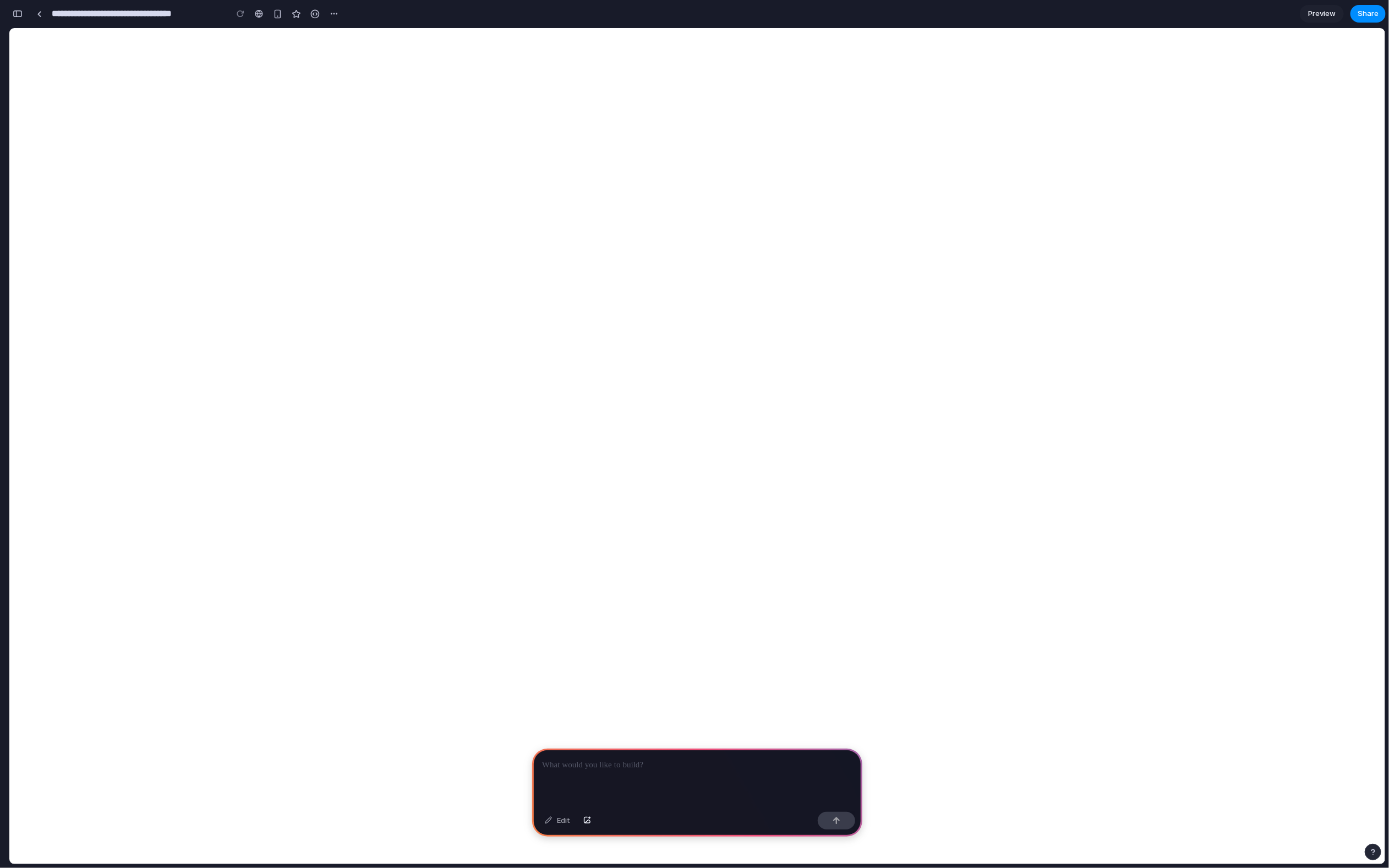
click at [594, 785] on div at bounding box center [697, 778] width 330 height 59
